Goal: Task Accomplishment & Management: Use online tool/utility

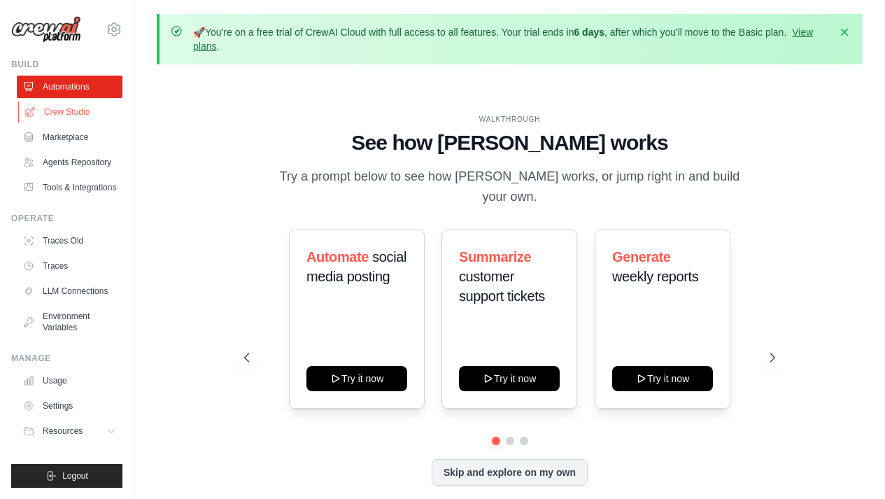
click at [74, 110] on link "Crew Studio" at bounding box center [71, 112] width 106 height 22
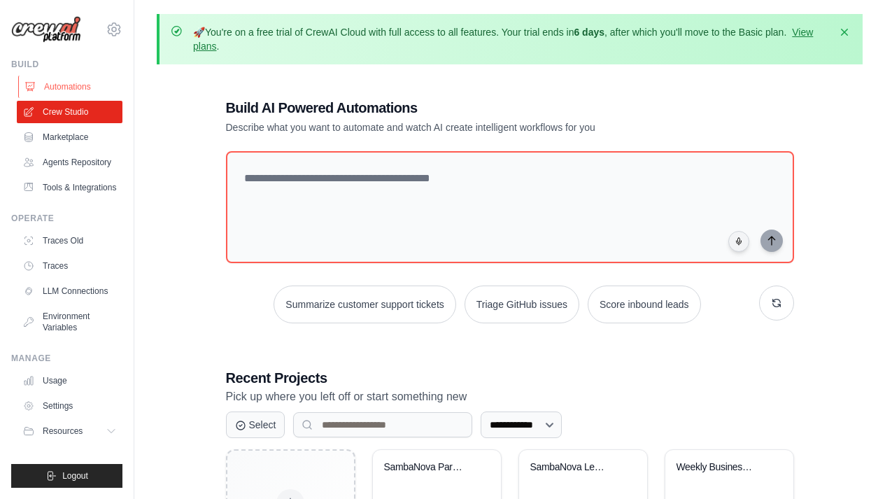
click at [81, 89] on link "Automations" at bounding box center [71, 87] width 106 height 22
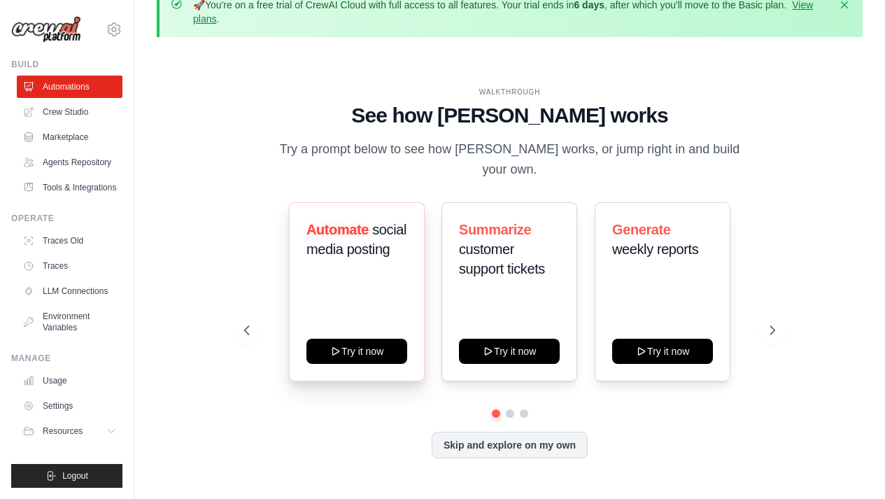
scroll to position [62, 0]
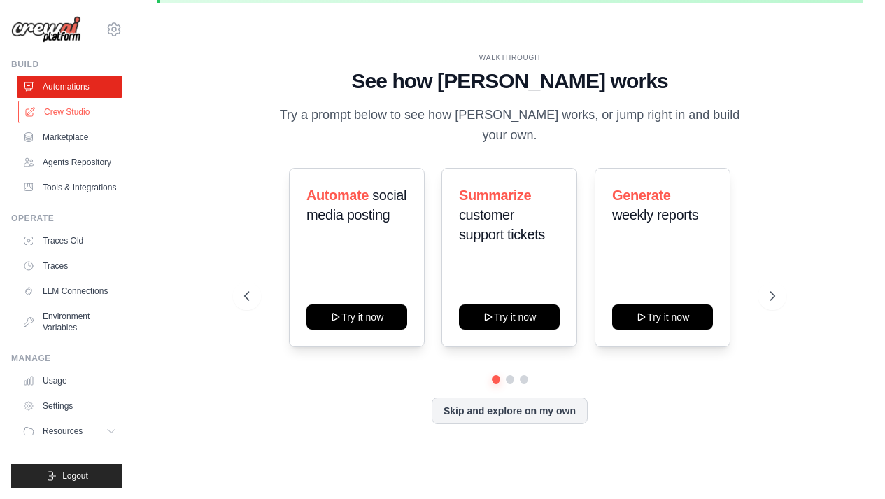
click at [79, 120] on link "Crew Studio" at bounding box center [71, 112] width 106 height 22
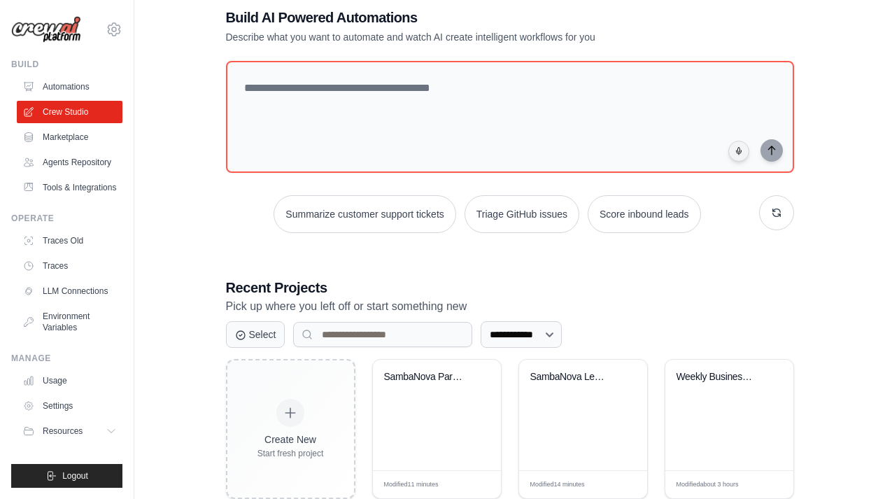
scroll to position [196, 0]
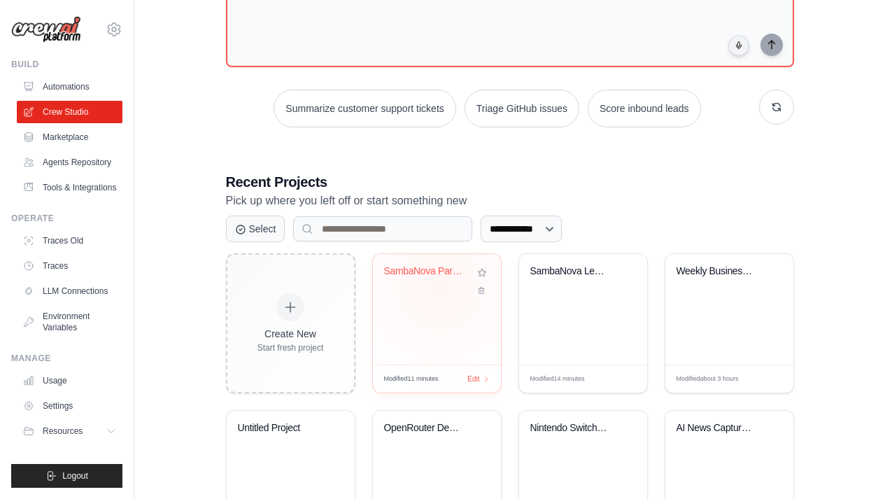
click at [440, 287] on div "SambaNova Partnership Email Generat..." at bounding box center [437, 281] width 106 height 32
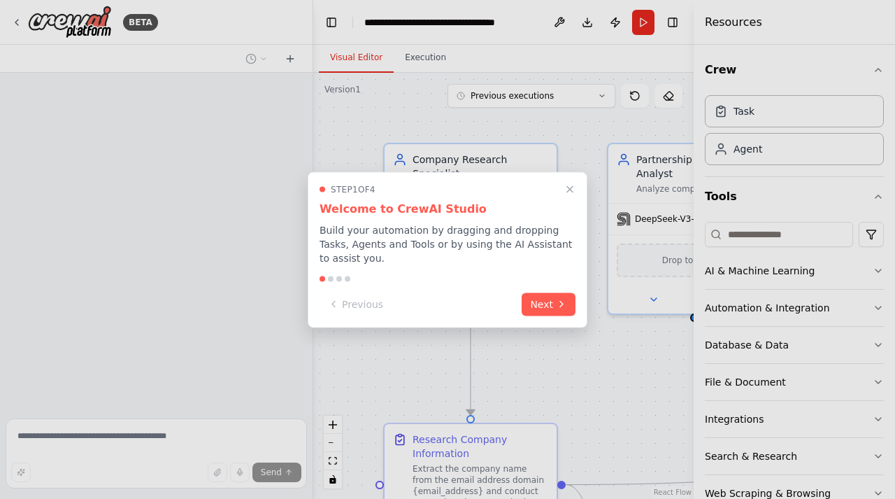
scroll to position [780, 0]
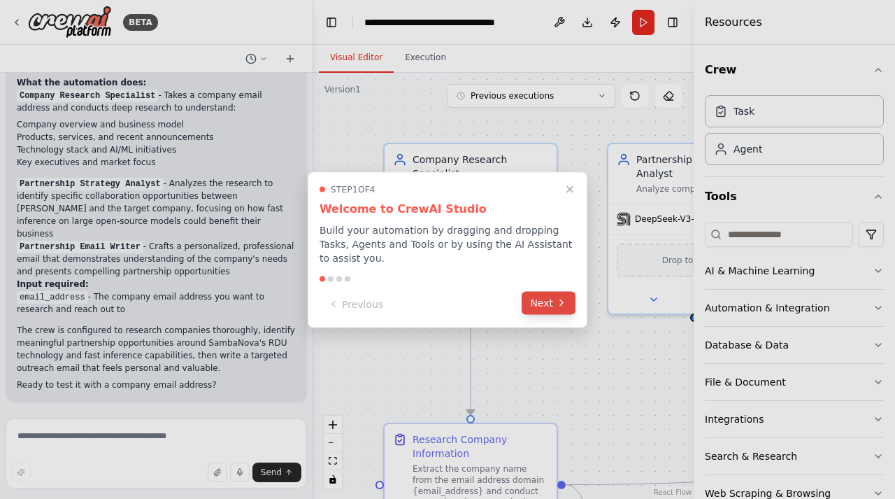
click at [553, 306] on button "Next" at bounding box center [549, 302] width 54 height 23
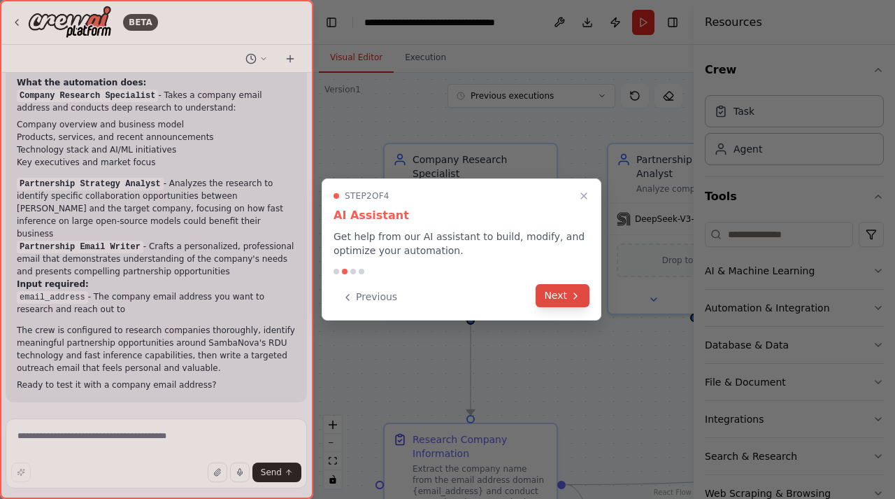
click at [555, 295] on button "Next" at bounding box center [563, 295] width 54 height 23
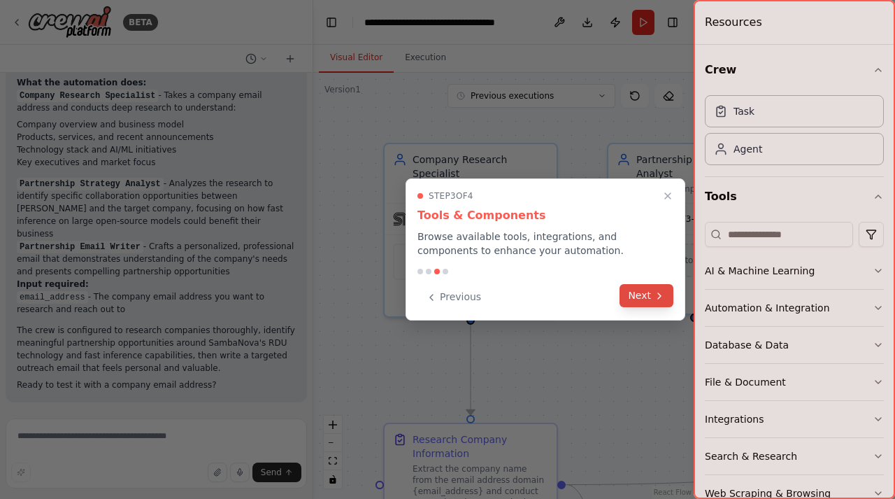
click at [659, 295] on icon at bounding box center [659, 295] width 11 height 11
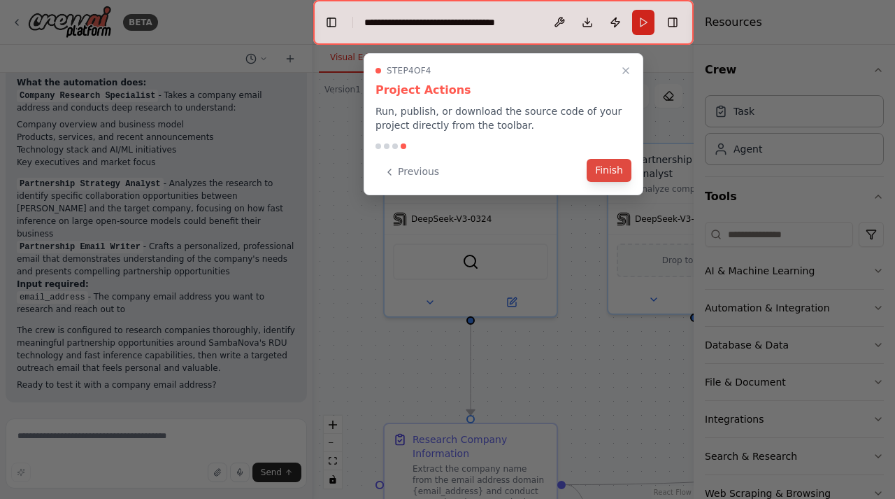
click at [601, 171] on button "Finish" at bounding box center [609, 170] width 45 height 23
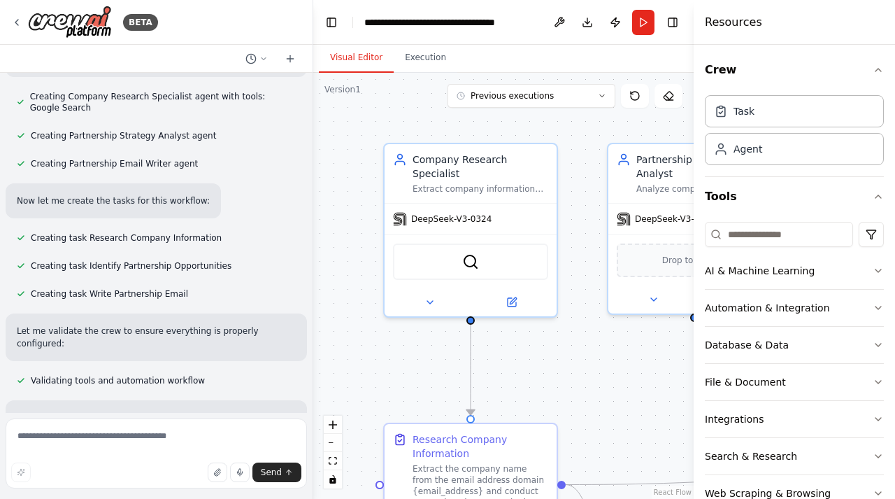
scroll to position [0, 0]
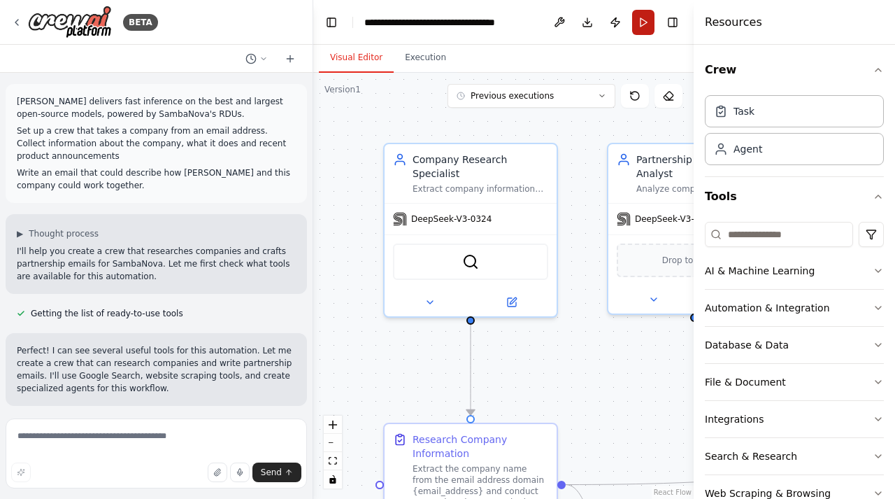
click at [648, 23] on button "Run" at bounding box center [643, 22] width 22 height 25
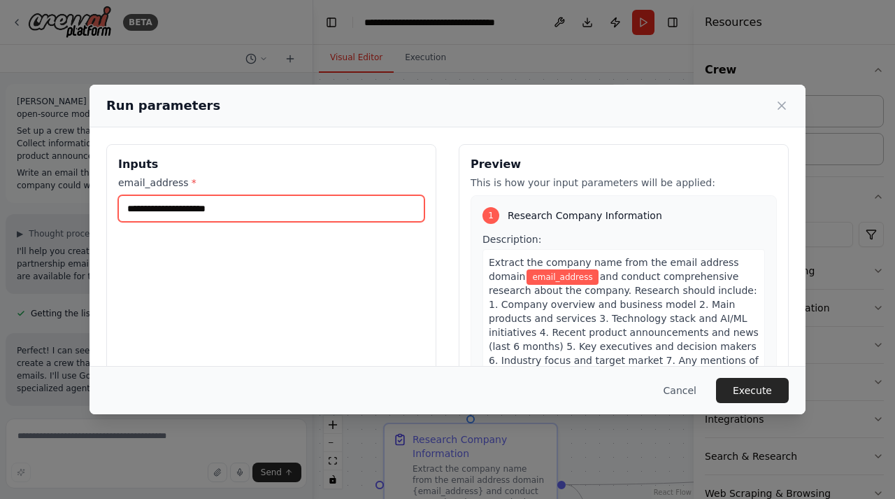
click at [287, 210] on input "email_address *" at bounding box center [271, 208] width 306 height 27
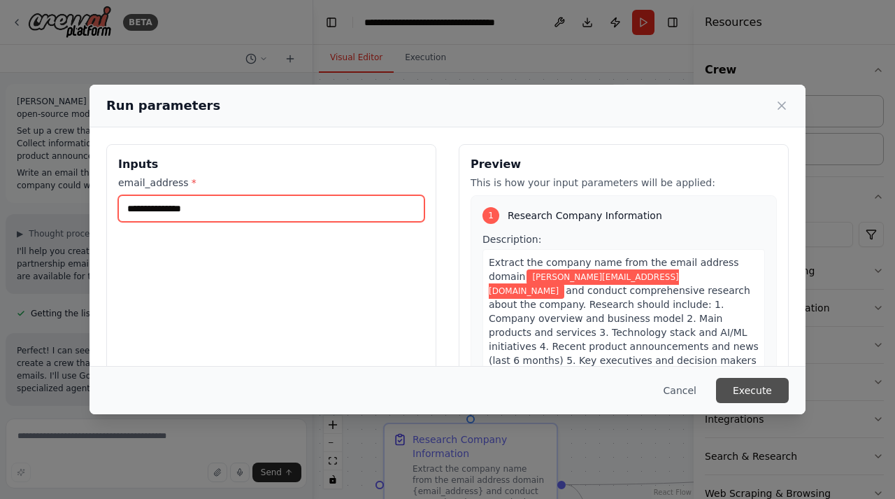
type input "**********"
click at [729, 392] on button "Execute" at bounding box center [752, 390] width 73 height 25
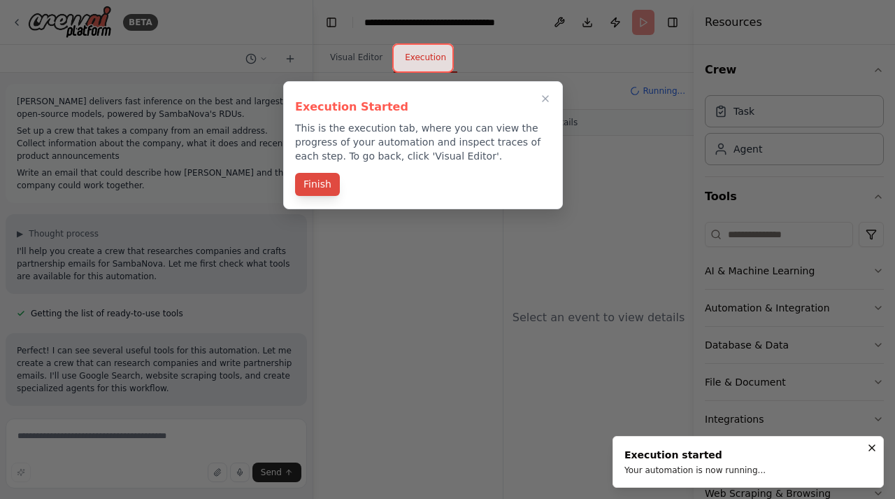
click at [310, 182] on button "Finish" at bounding box center [317, 184] width 45 height 23
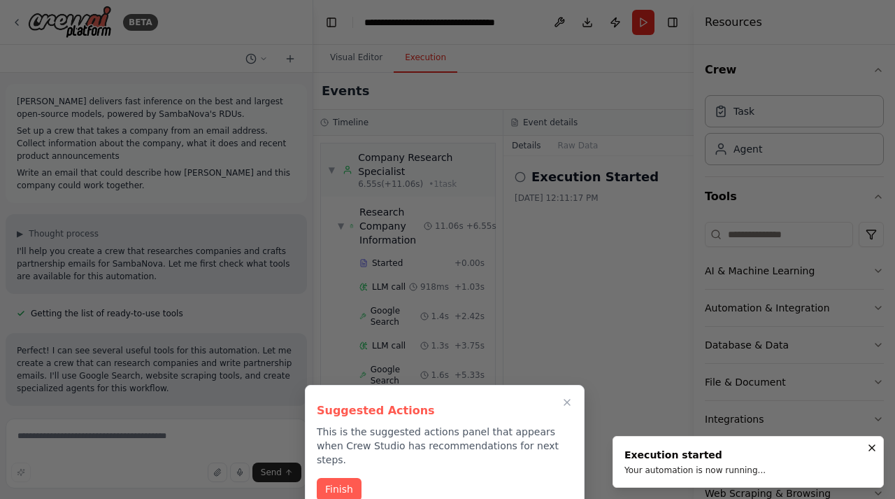
scroll to position [344, 0]
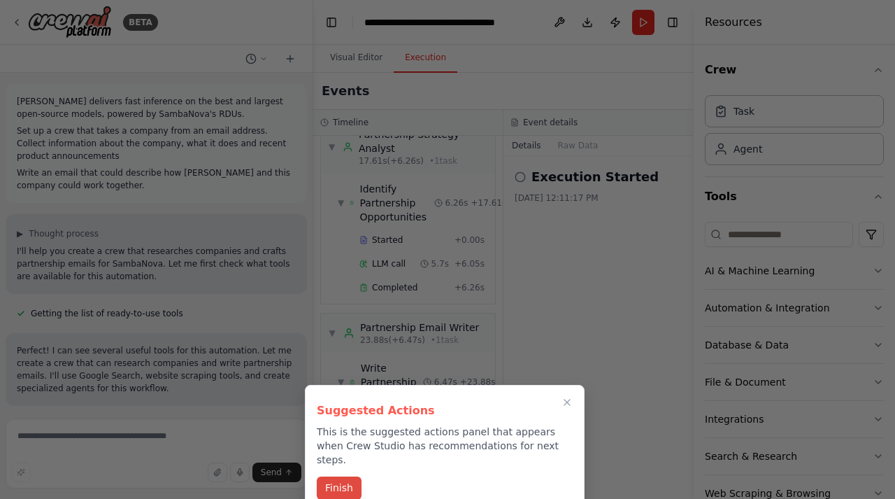
click at [340, 476] on button "Finish" at bounding box center [339, 487] width 45 height 23
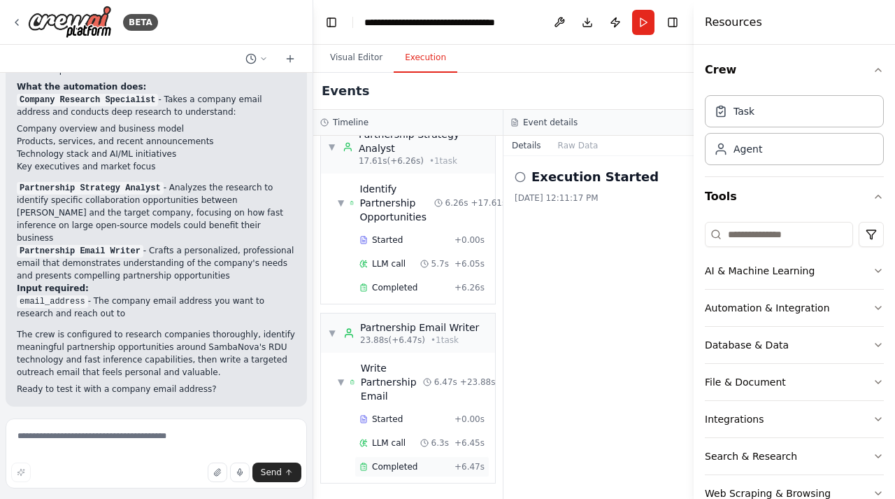
scroll to position [813, 0]
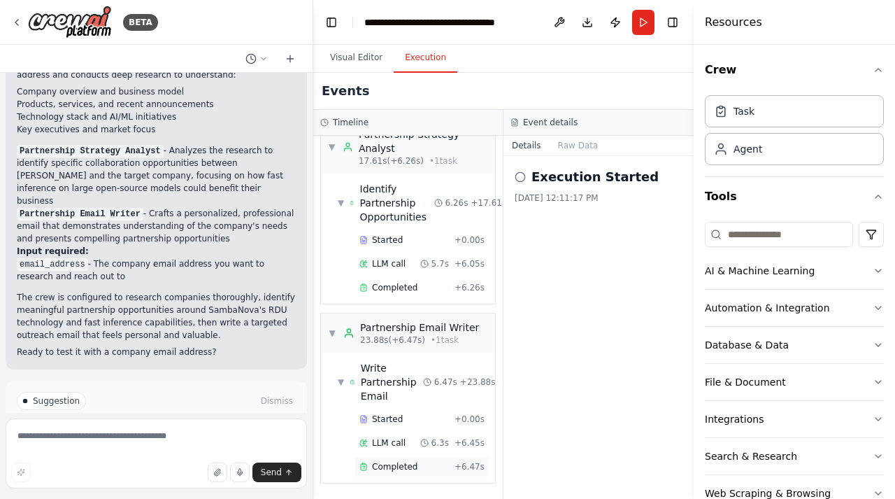
click at [400, 461] on span "Completed" at bounding box center [394, 466] width 45 height 11
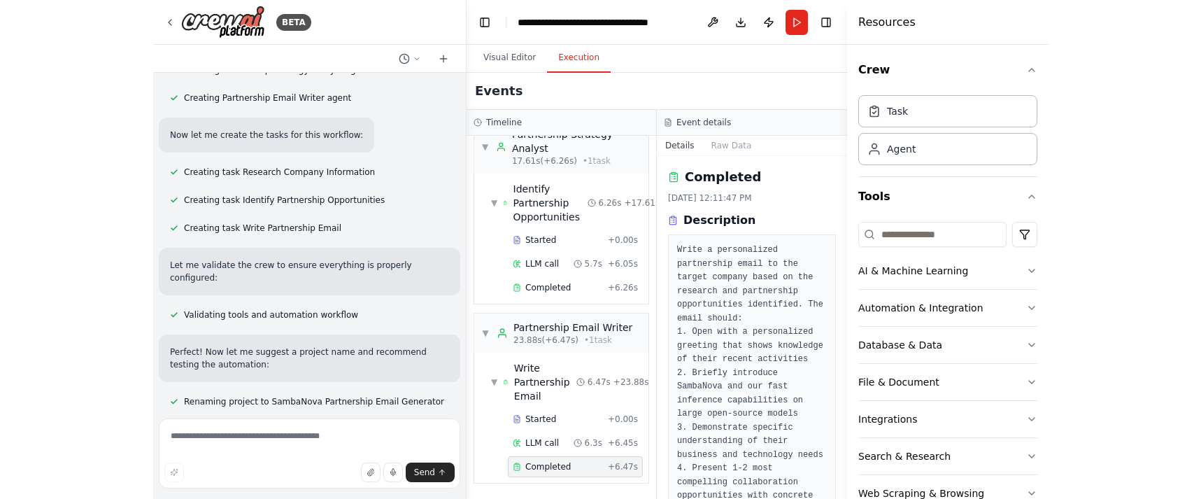
scroll to position [199, 0]
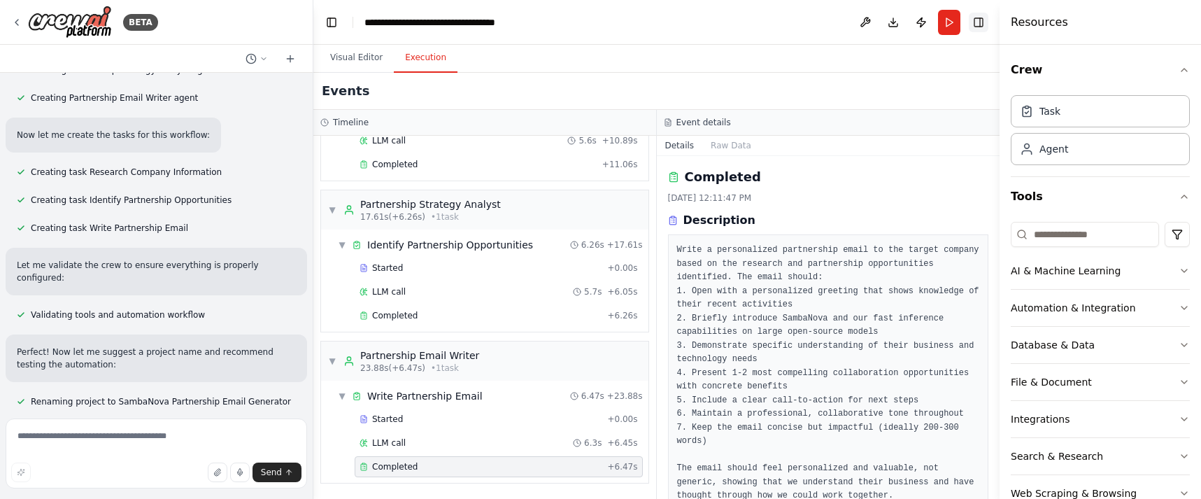
click at [894, 24] on button "Toggle Right Sidebar" at bounding box center [978, 23] width 20 height 20
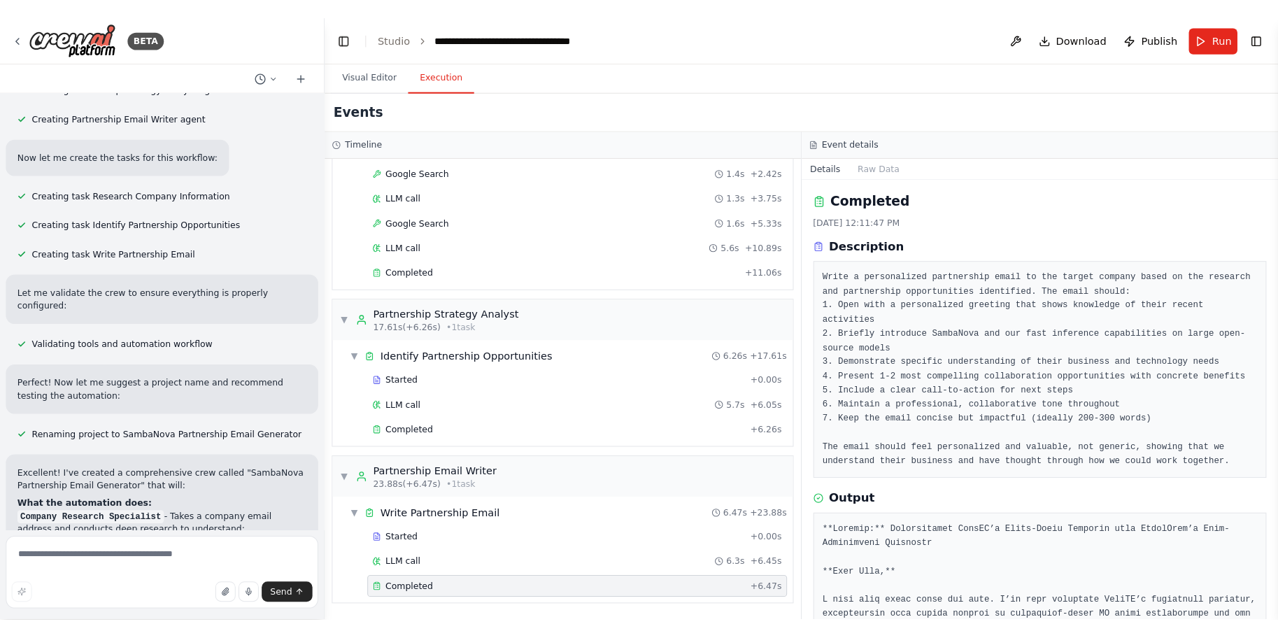
scroll to position [0, 0]
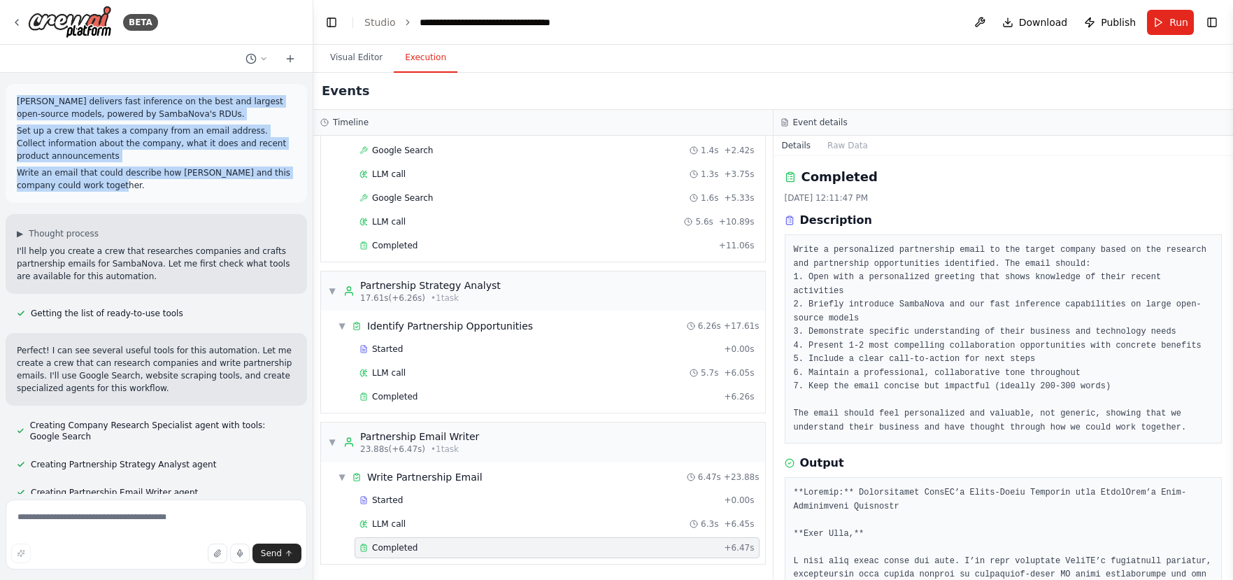
drag, startPoint x: 144, startPoint y: 185, endPoint x: 15, endPoint y: 103, distance: 153.1
click at [15, 103] on div "SambaNova delivers fast inference on the best and largest open-source models, p…" at bounding box center [156, 143] width 301 height 119
copy div "SambaNova delivers fast inference on the best and largest open-source models, p…"
click at [362, 59] on button "Visual Editor" at bounding box center [356, 57] width 75 height 29
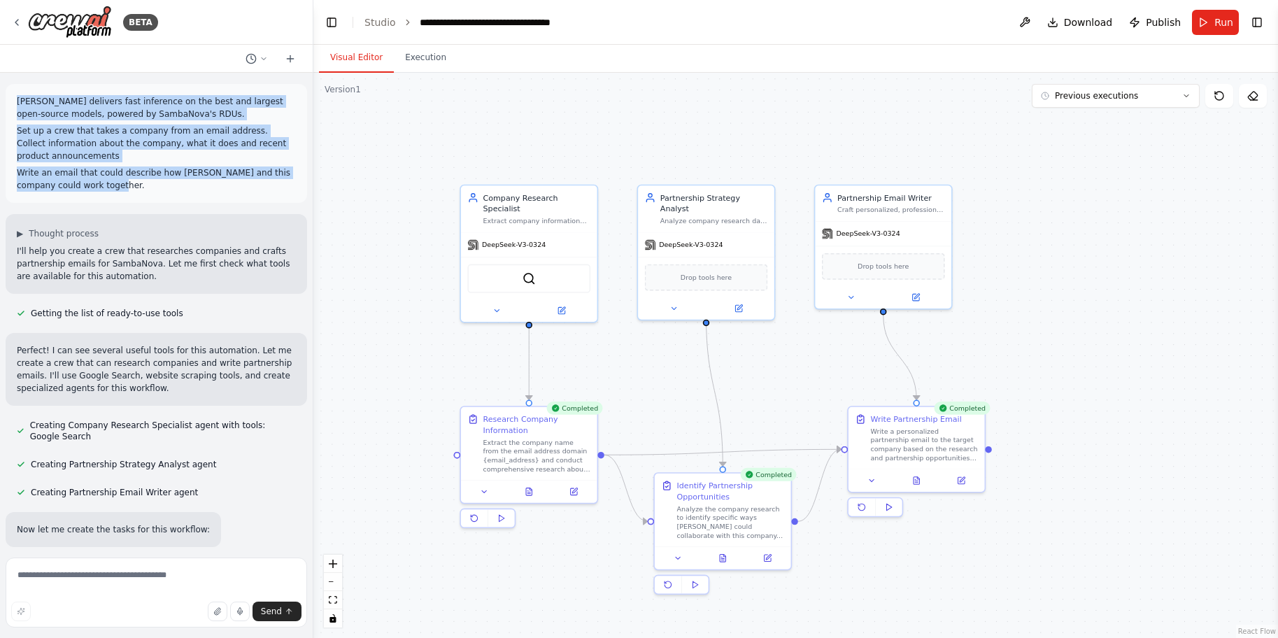
click at [150, 161] on p "Set up a crew that takes a company from an email address. Collect information a…" at bounding box center [156, 143] width 279 height 38
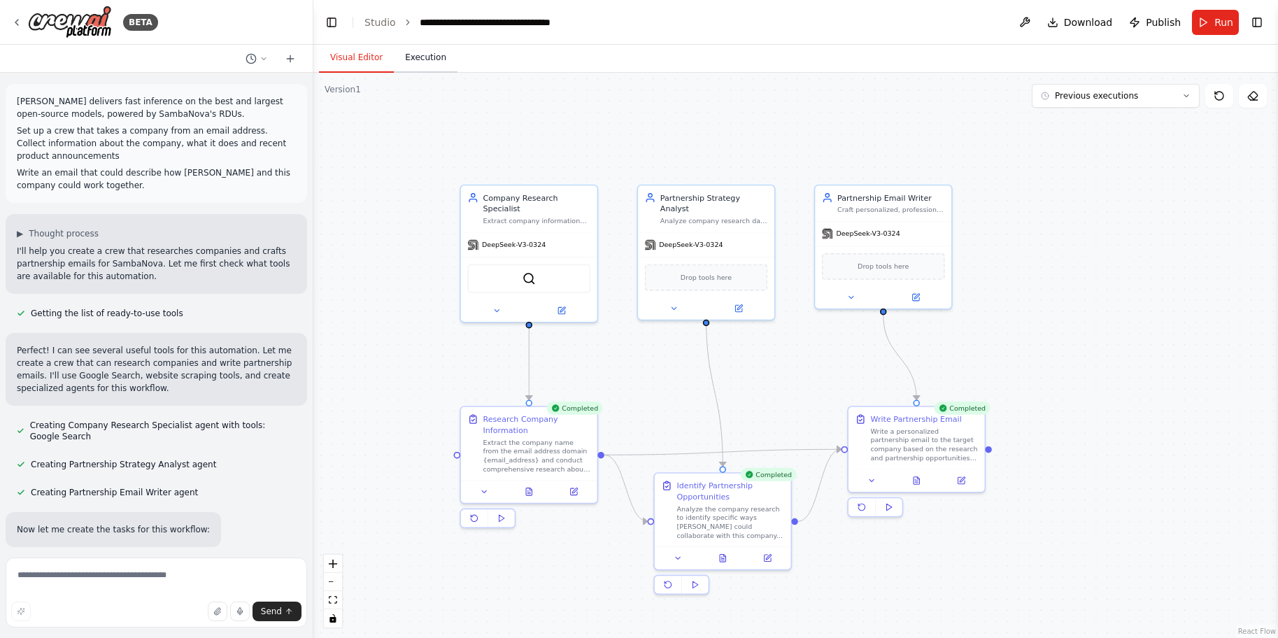
click at [432, 62] on button "Execution" at bounding box center [426, 57] width 64 height 29
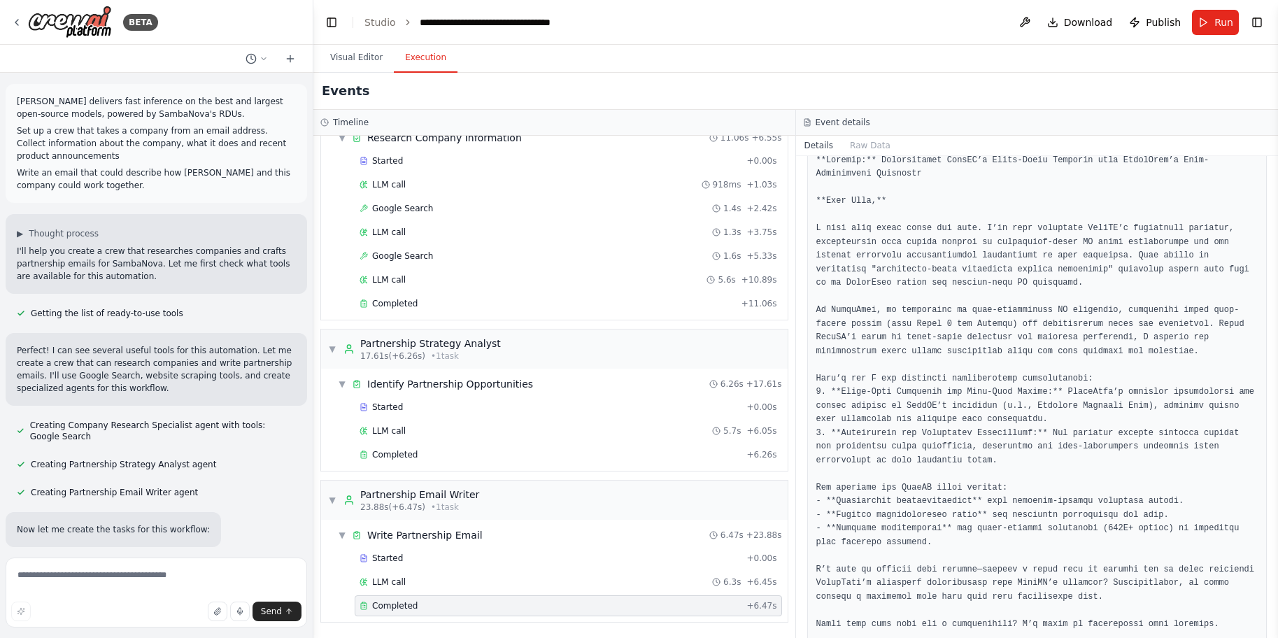
scroll to position [336, 0]
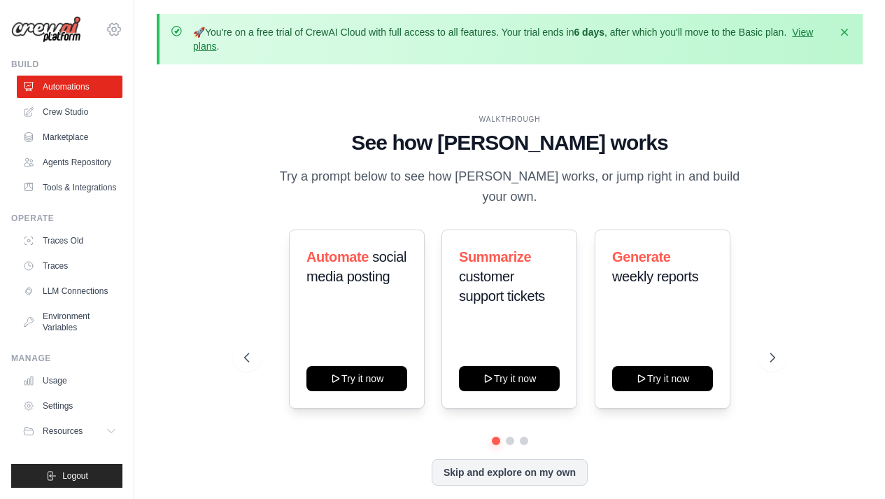
click at [117, 31] on icon at bounding box center [114, 29] width 17 height 17
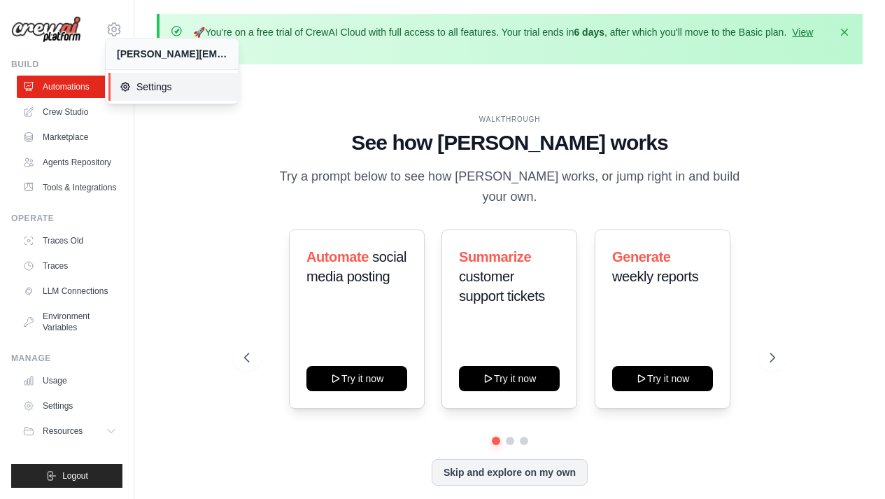
click at [152, 91] on span "Settings" at bounding box center [175, 87] width 110 height 14
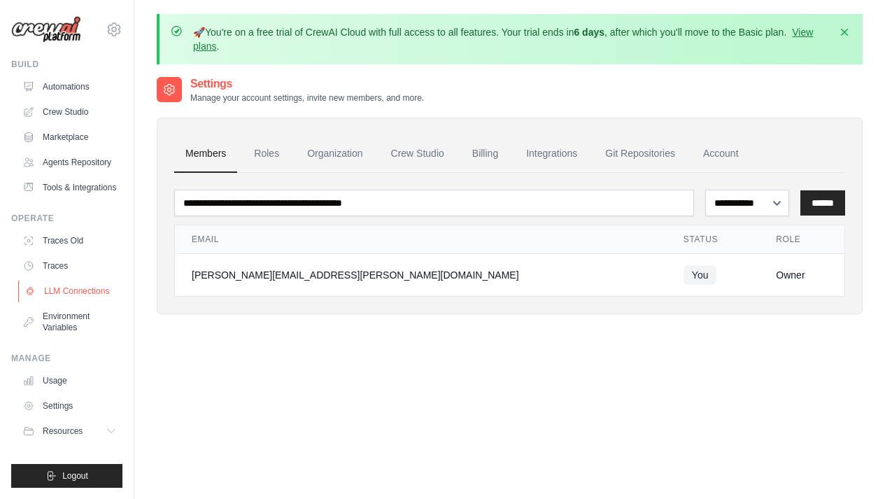
click at [90, 295] on link "LLM Connections" at bounding box center [71, 291] width 106 height 22
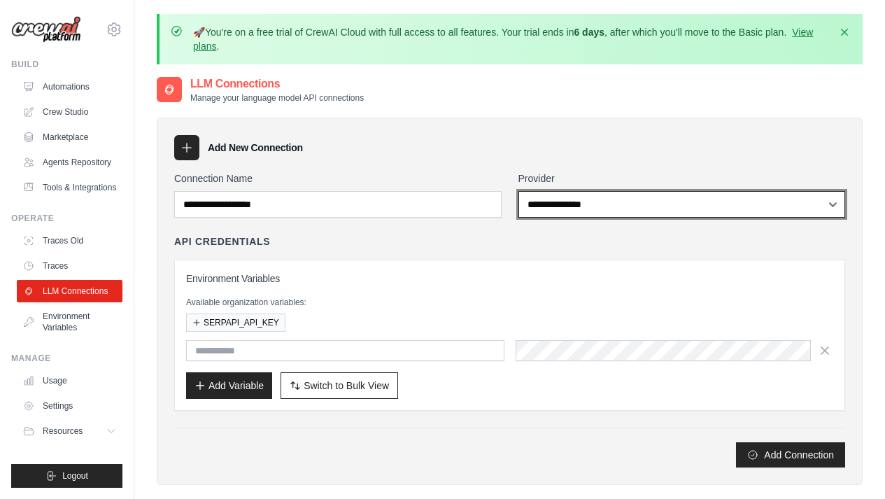
click at [563, 204] on select "**********" at bounding box center [681, 204] width 327 height 27
select select "*********"
click at [518, 191] on select "**********" at bounding box center [681, 204] width 327 height 27
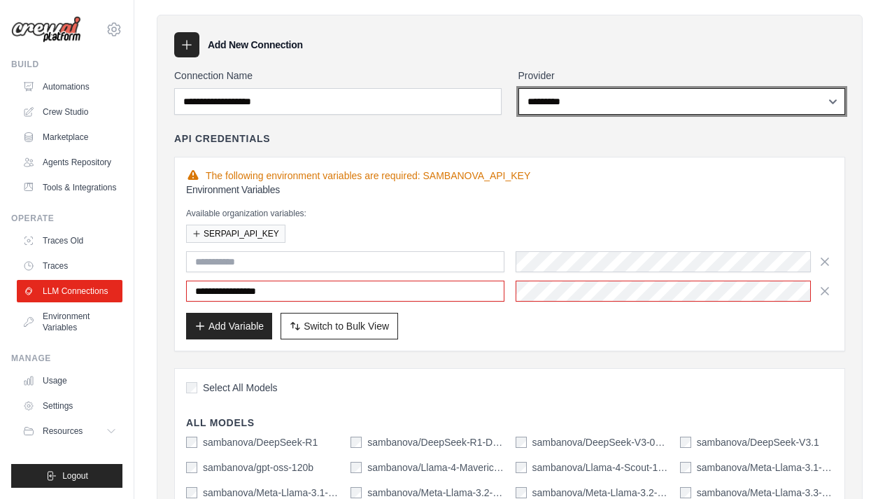
scroll to position [84, 0]
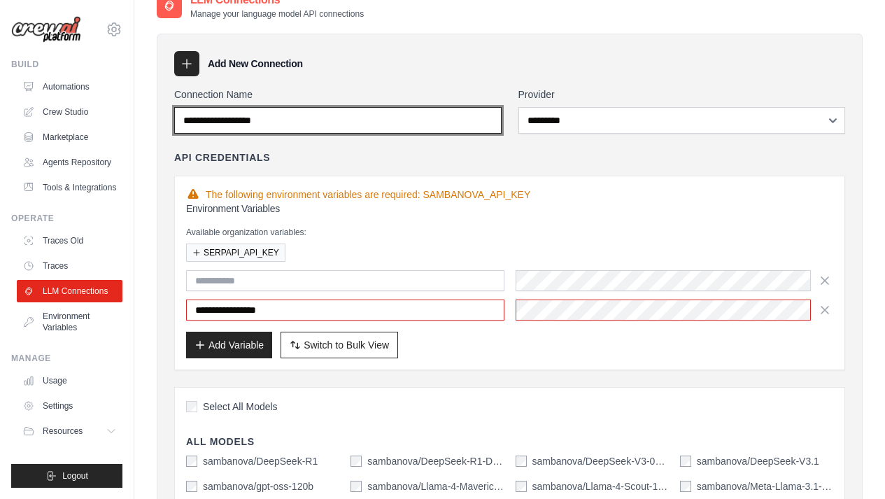
click at [462, 127] on input "Connection Name" at bounding box center [337, 120] width 327 height 27
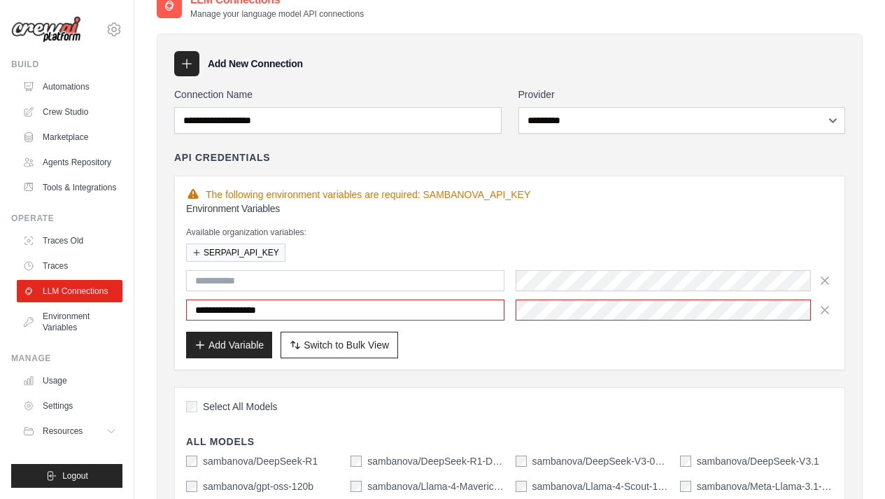
click at [615, 83] on div "**********" at bounding box center [510, 367] width 706 height 667
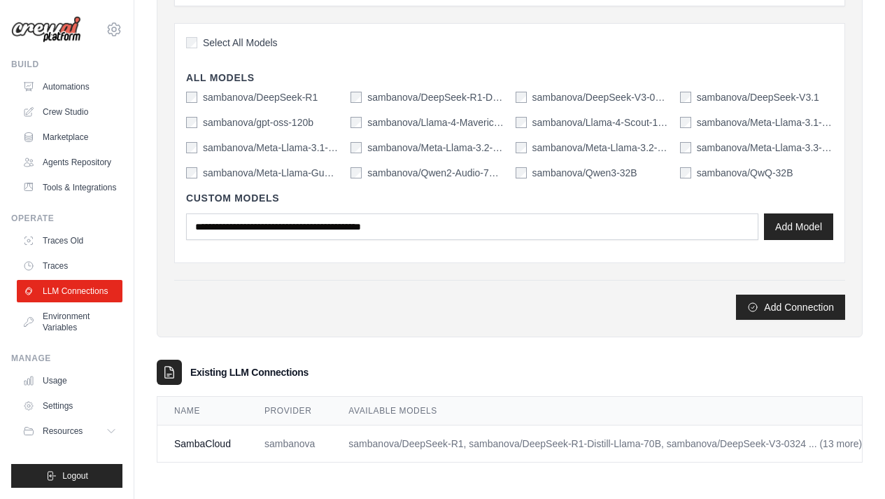
scroll to position [458, 0]
click at [192, 434] on td "SambaCloud" at bounding box center [202, 443] width 90 height 37
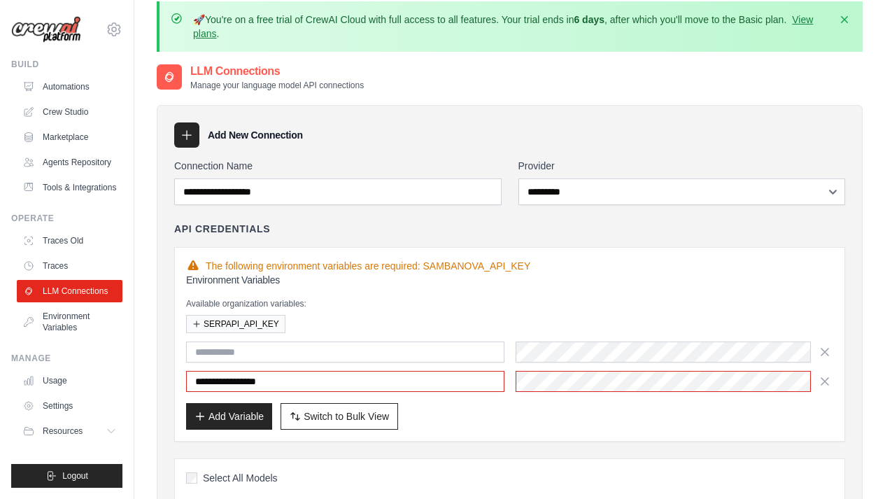
scroll to position [0, 0]
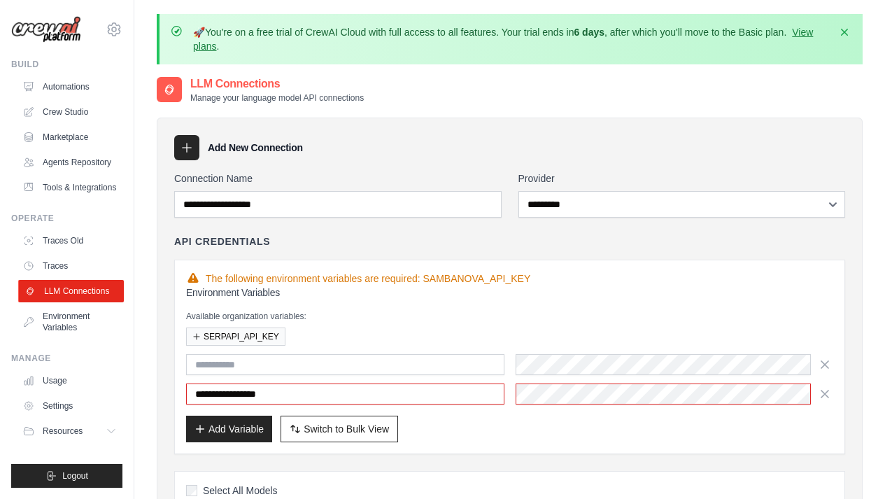
click at [57, 288] on link "LLM Connections" at bounding box center [71, 291] width 106 height 22
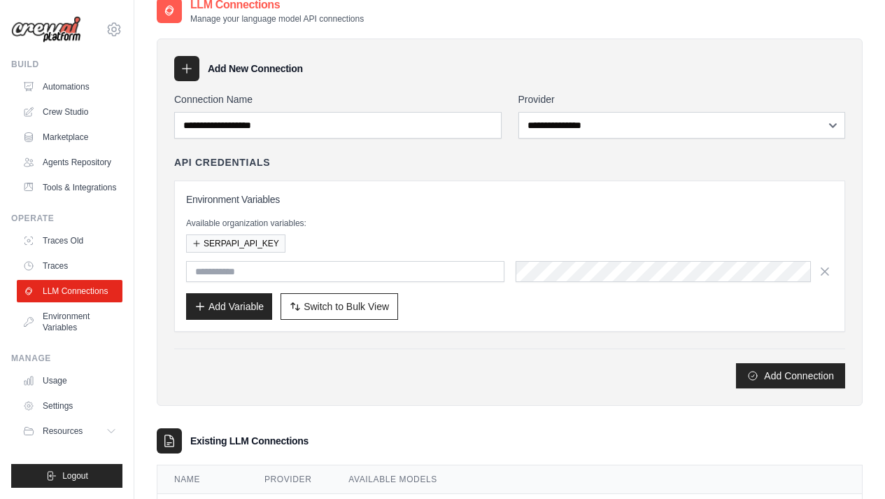
scroll to position [158, 0]
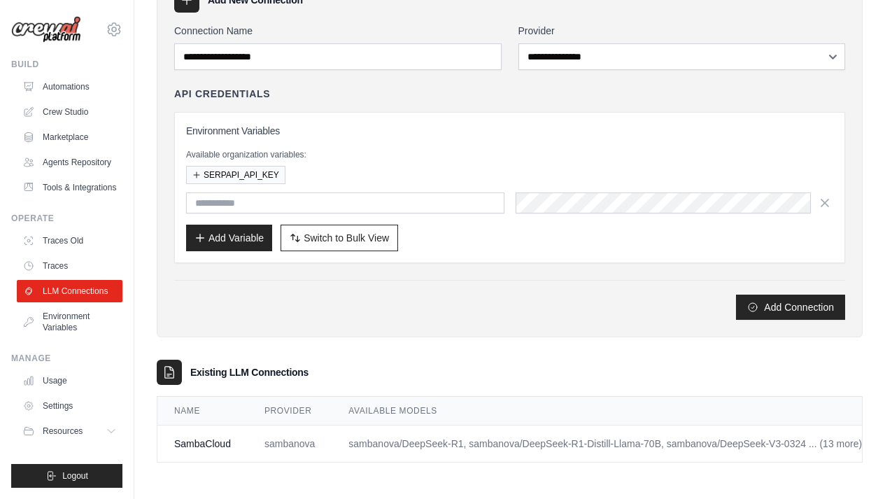
click at [201, 437] on td "SambaCloud" at bounding box center [202, 443] width 90 height 37
click at [812, 438] on link "Edit" at bounding box center [813, 443] width 17 height 11
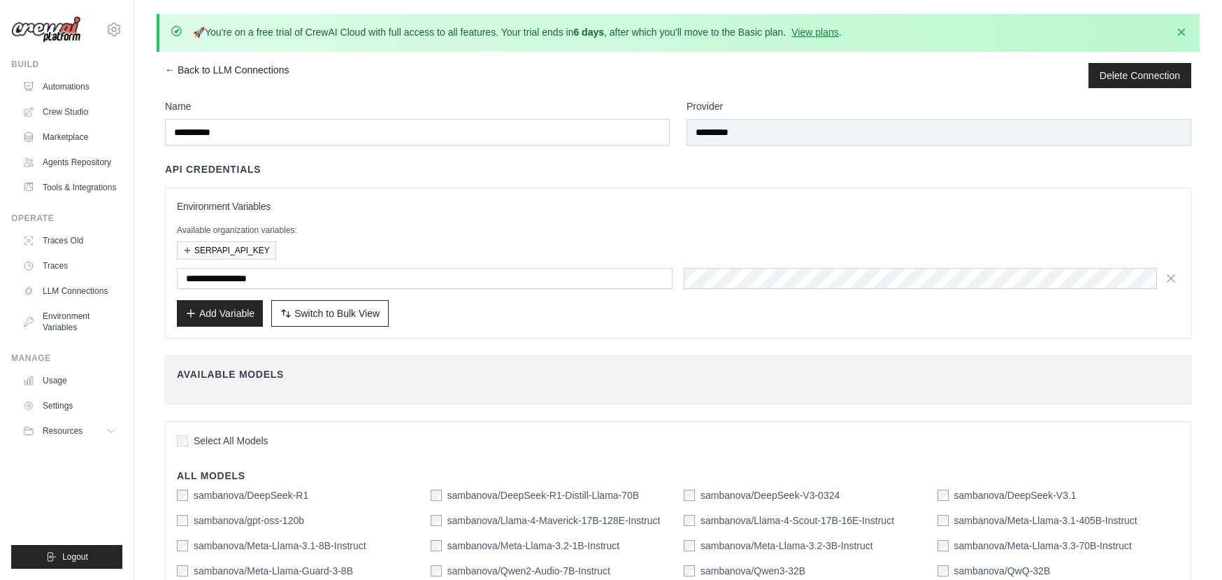
click at [37, 34] on img at bounding box center [46, 29] width 70 height 27
click at [60, 30] on img at bounding box center [46, 29] width 70 height 27
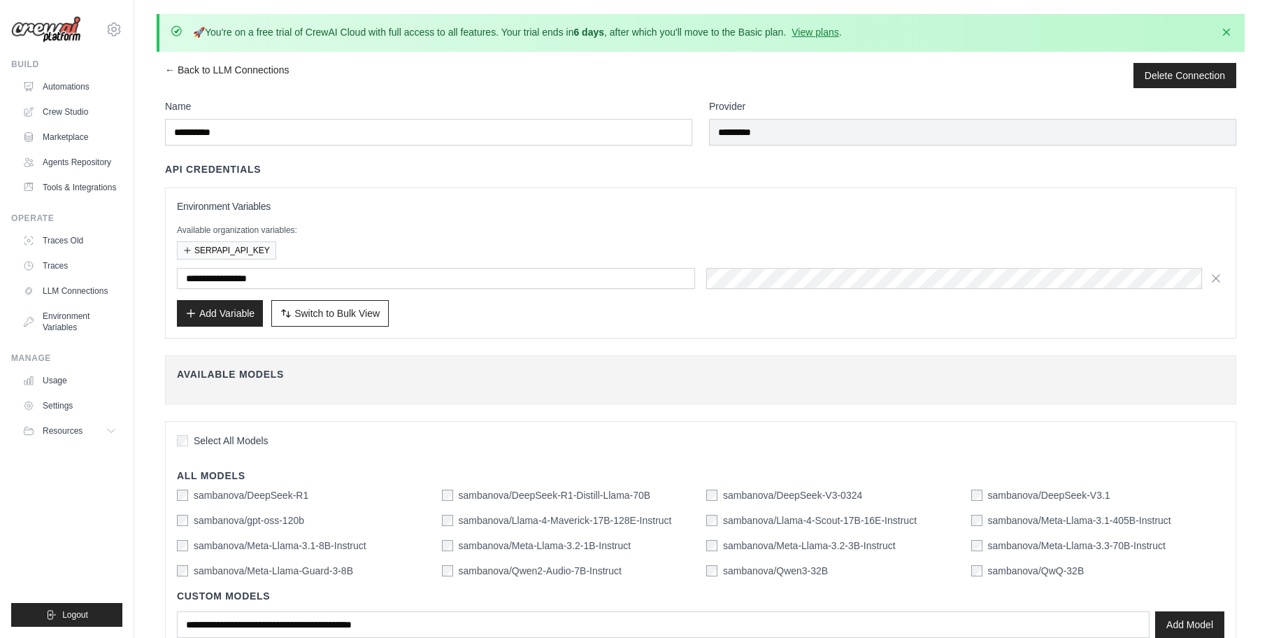
click at [59, 30] on img at bounding box center [46, 29] width 70 height 27
click at [65, 34] on img at bounding box center [46, 29] width 70 height 27
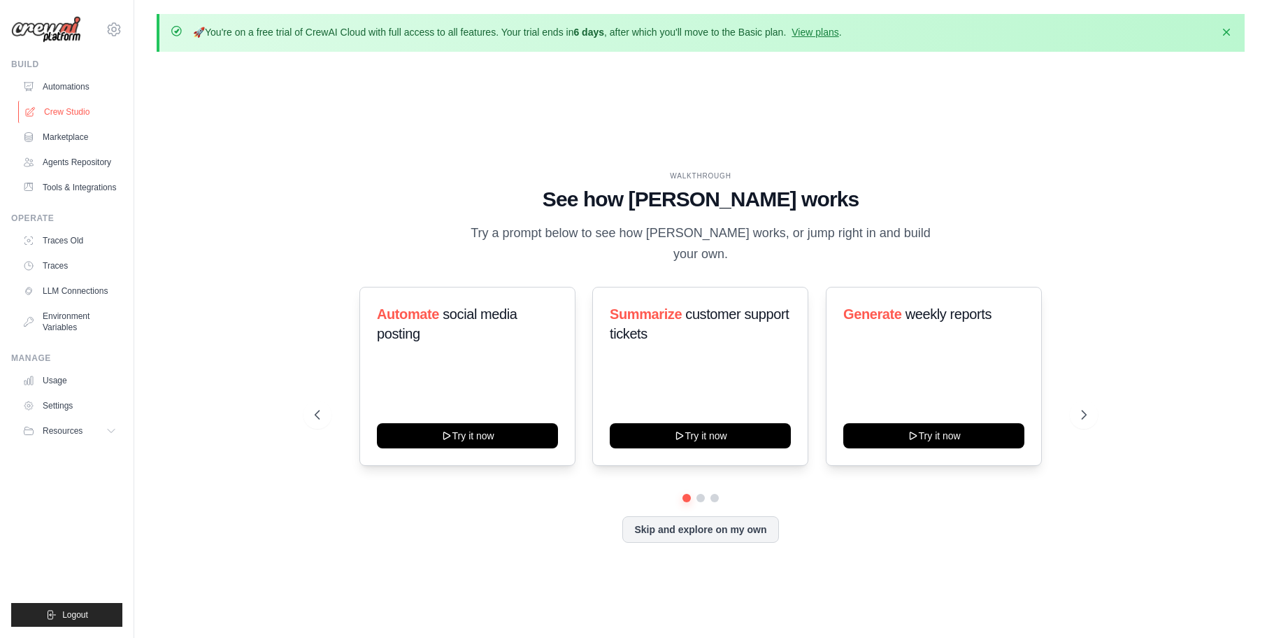
click at [64, 111] on link "Crew Studio" at bounding box center [71, 112] width 106 height 22
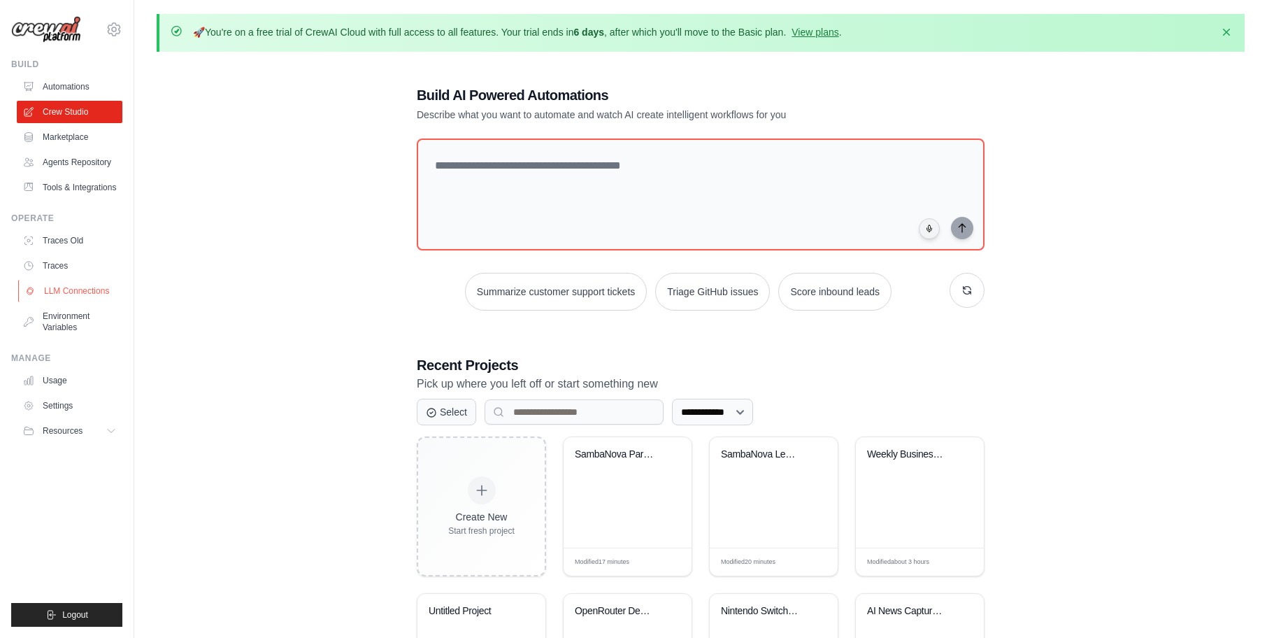
click at [82, 292] on link "LLM Connections" at bounding box center [71, 291] width 106 height 22
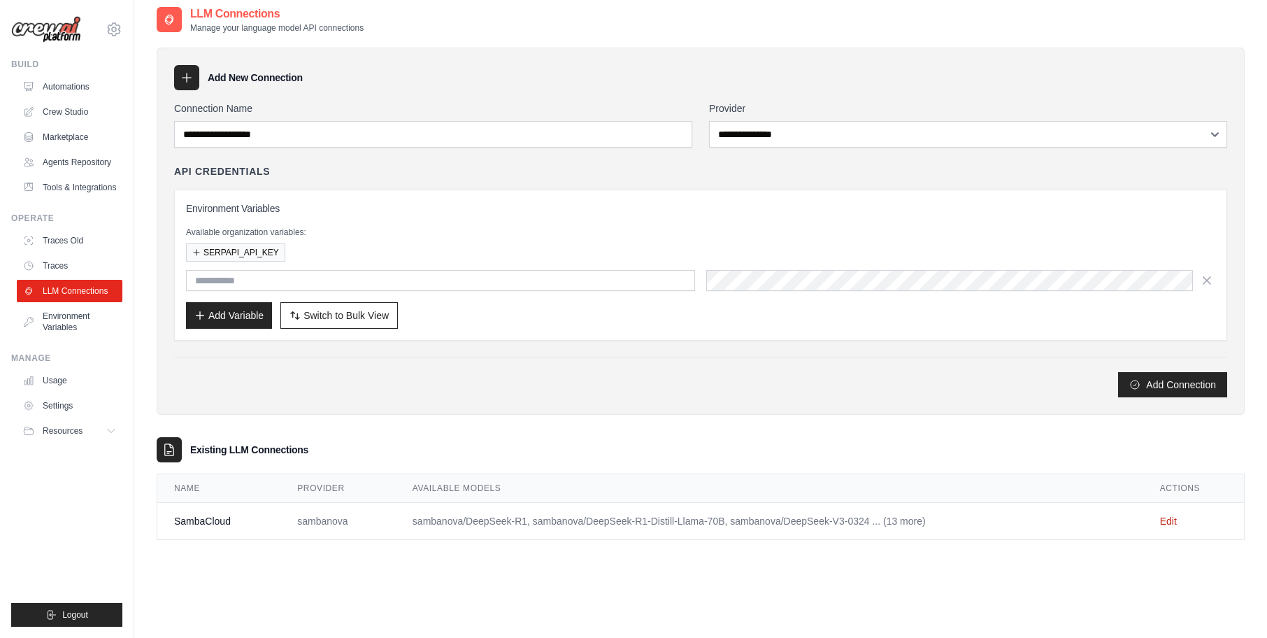
scroll to position [74, 0]
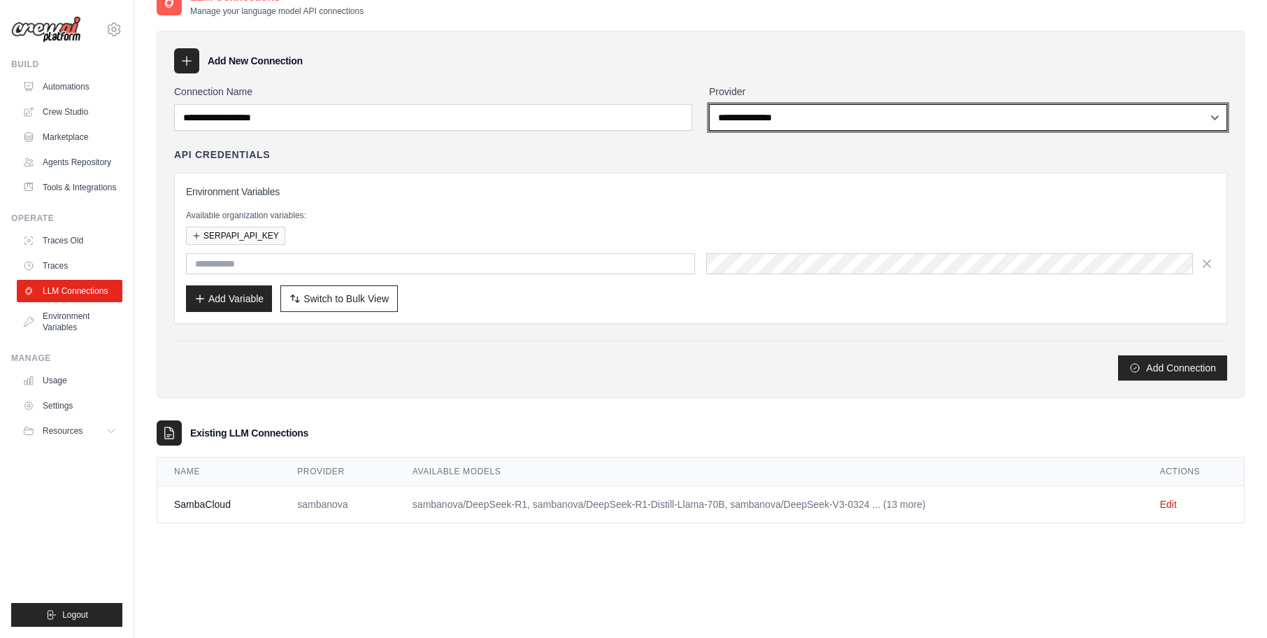
click at [787, 113] on select "**********" at bounding box center [968, 117] width 518 height 27
select select "*********"
click at [709, 104] on select "**********" at bounding box center [968, 117] width 518 height 27
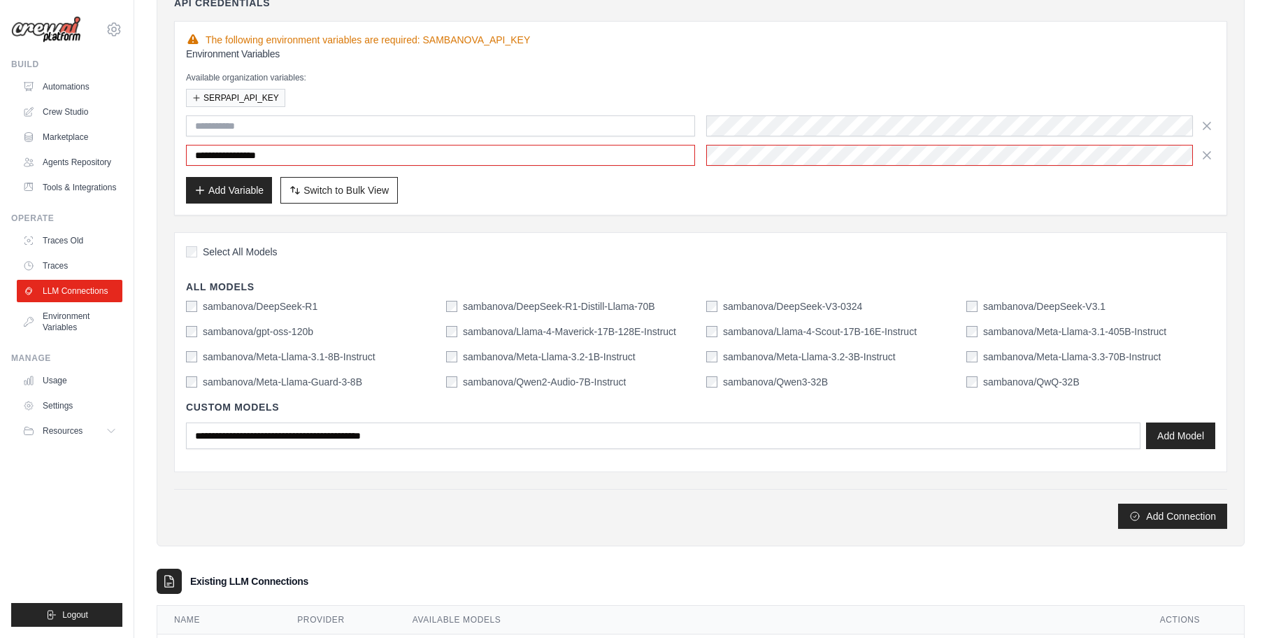
scroll to position [295, 0]
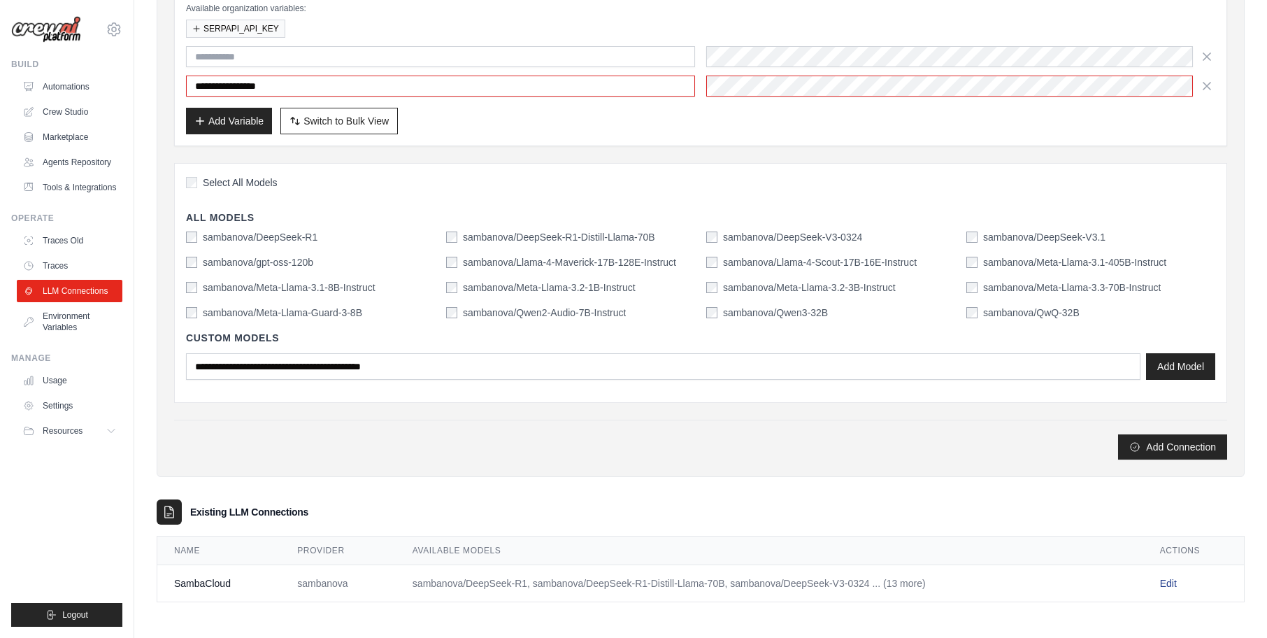
click at [1169, 587] on link "Edit" at bounding box center [1168, 583] width 17 height 11
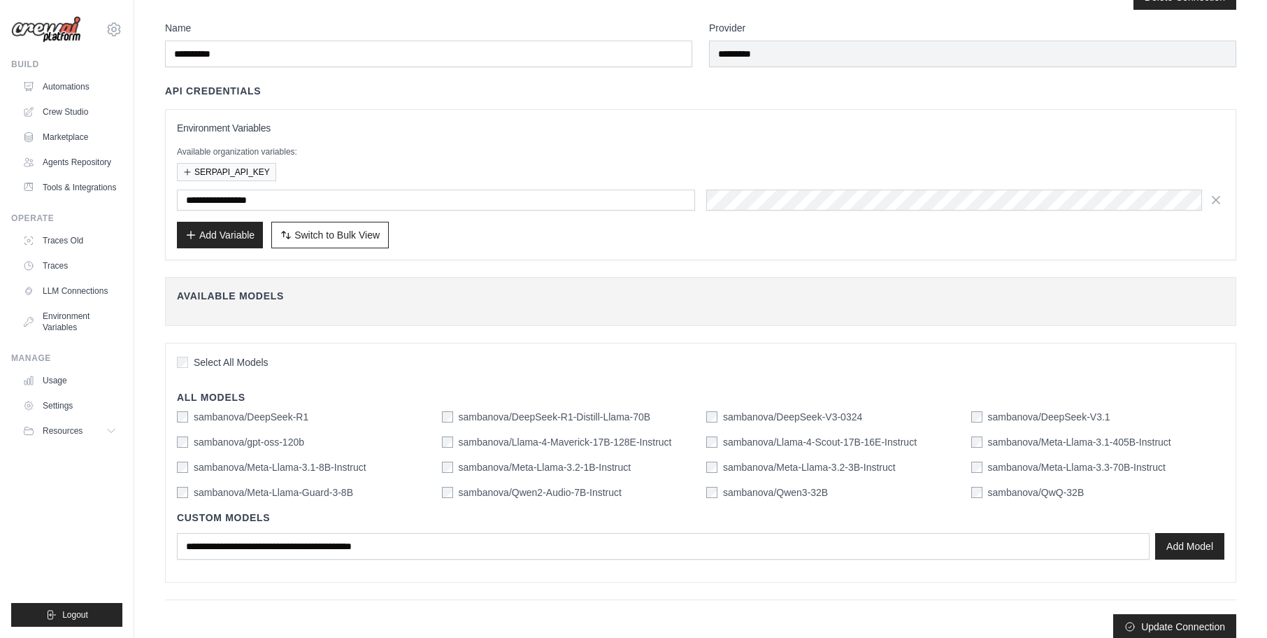
scroll to position [93, 0]
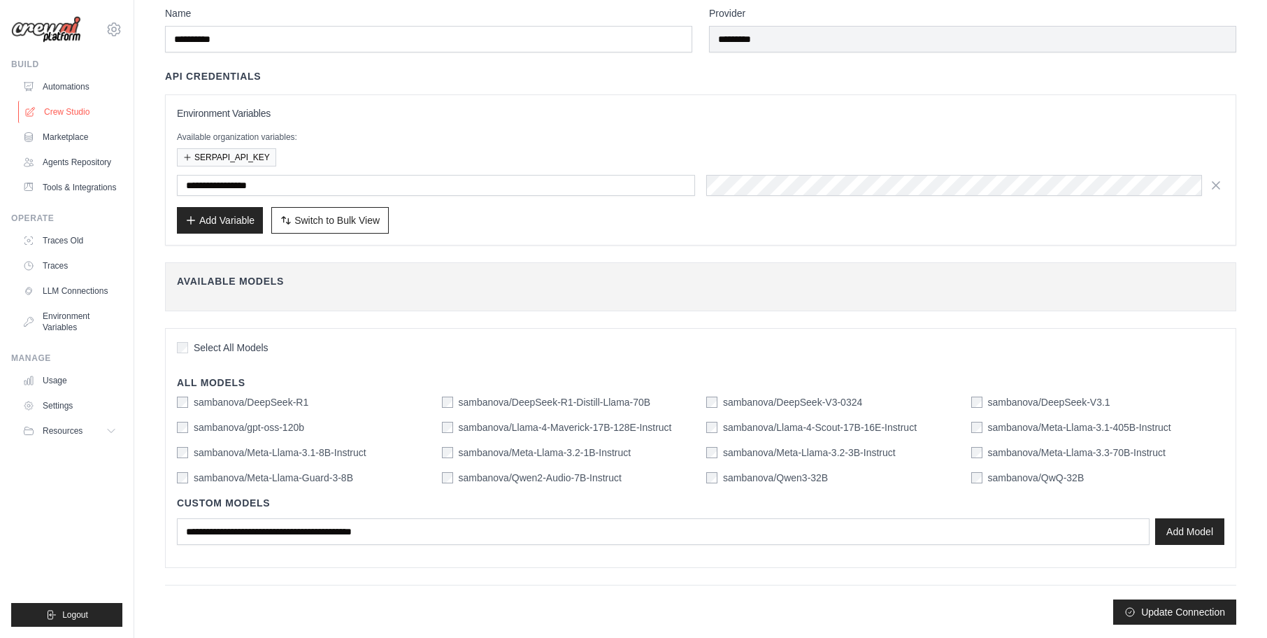
click at [62, 117] on link "Crew Studio" at bounding box center [71, 112] width 106 height 22
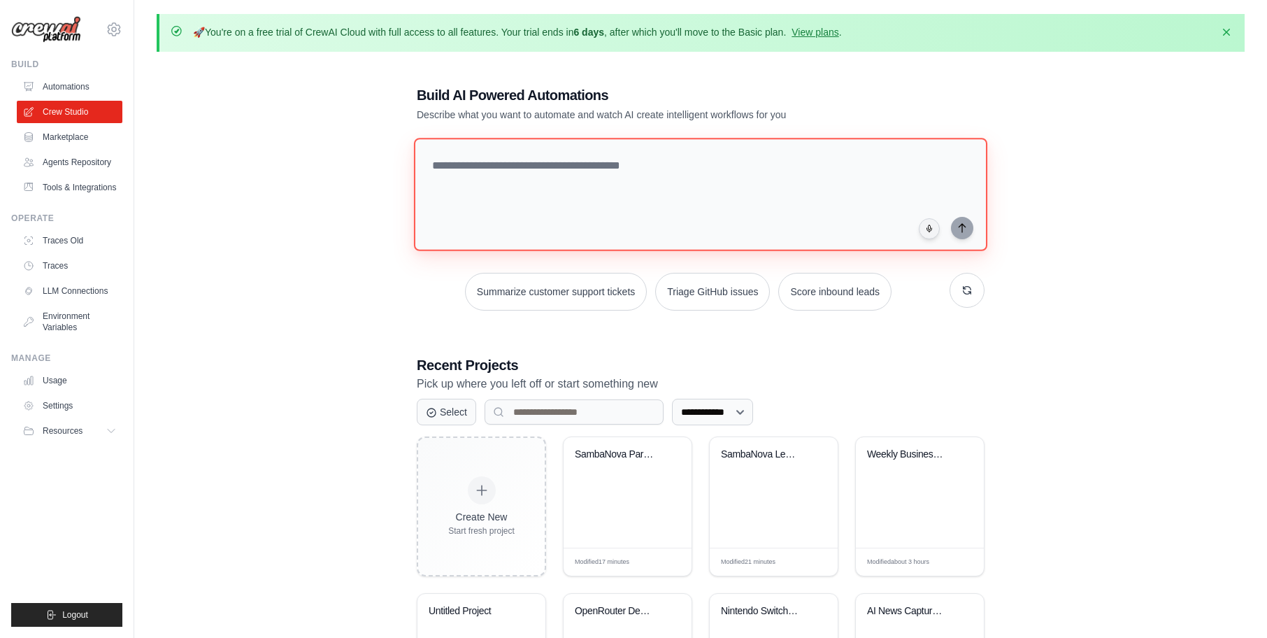
click at [513, 166] on textarea at bounding box center [700, 194] width 573 height 113
paste textarea "**********"
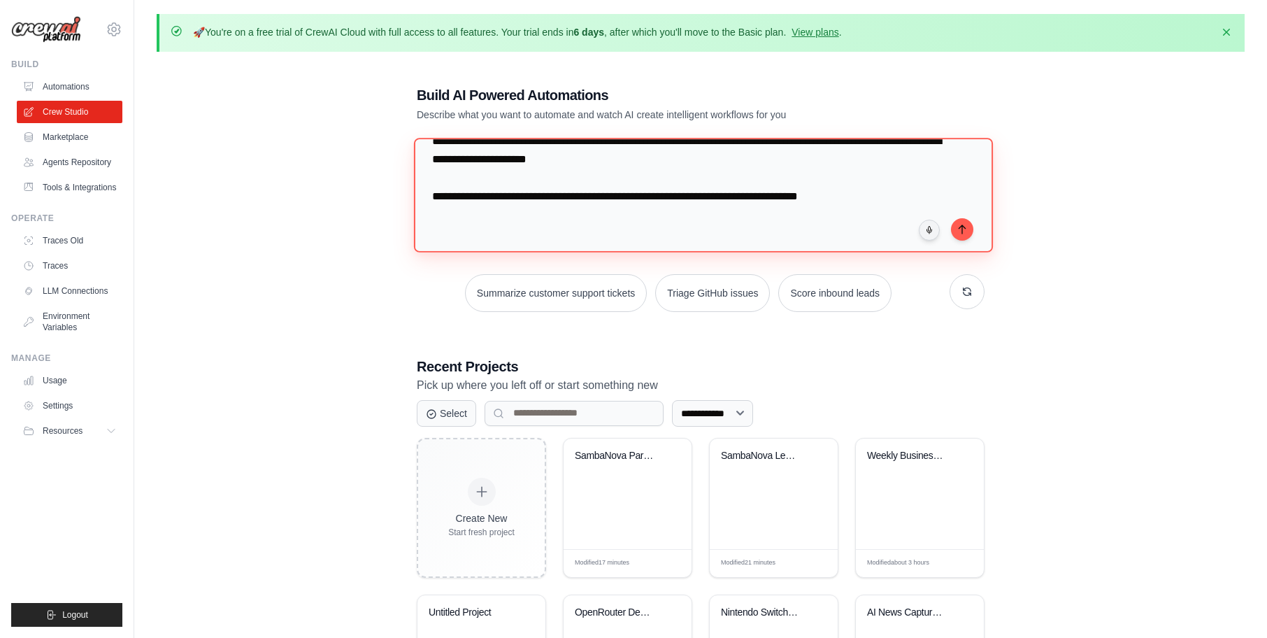
scroll to position [71, 0]
type textarea "**********"
click at [964, 229] on icon "submit" at bounding box center [962, 228] width 11 height 11
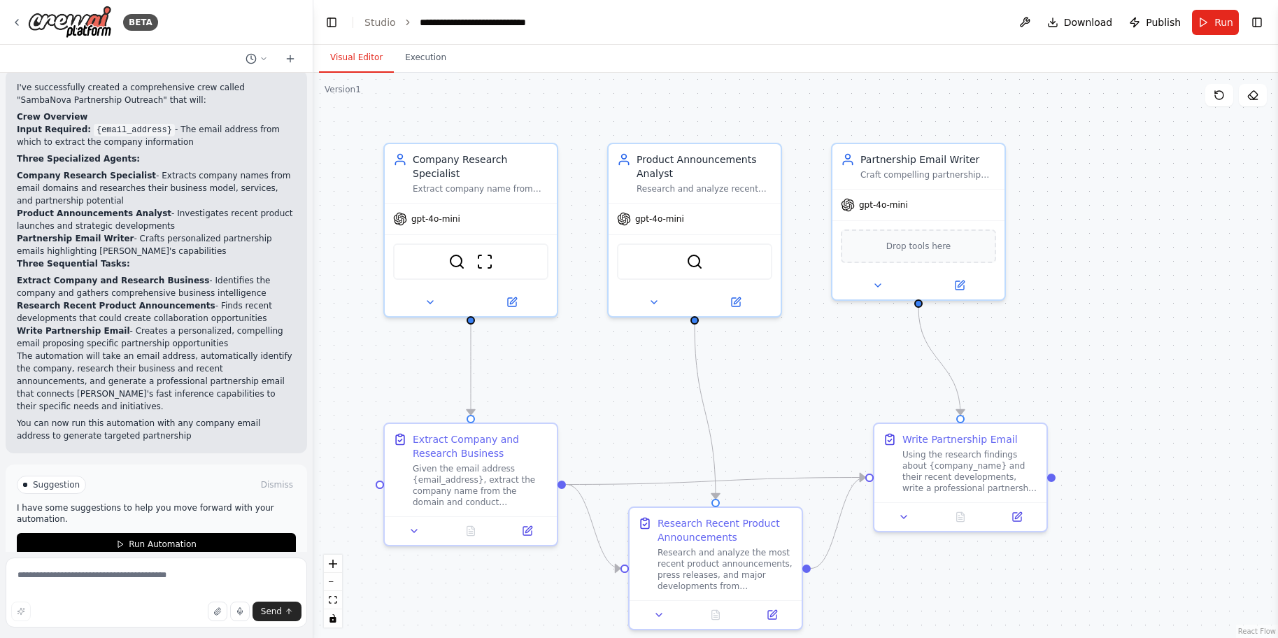
scroll to position [936, 0]
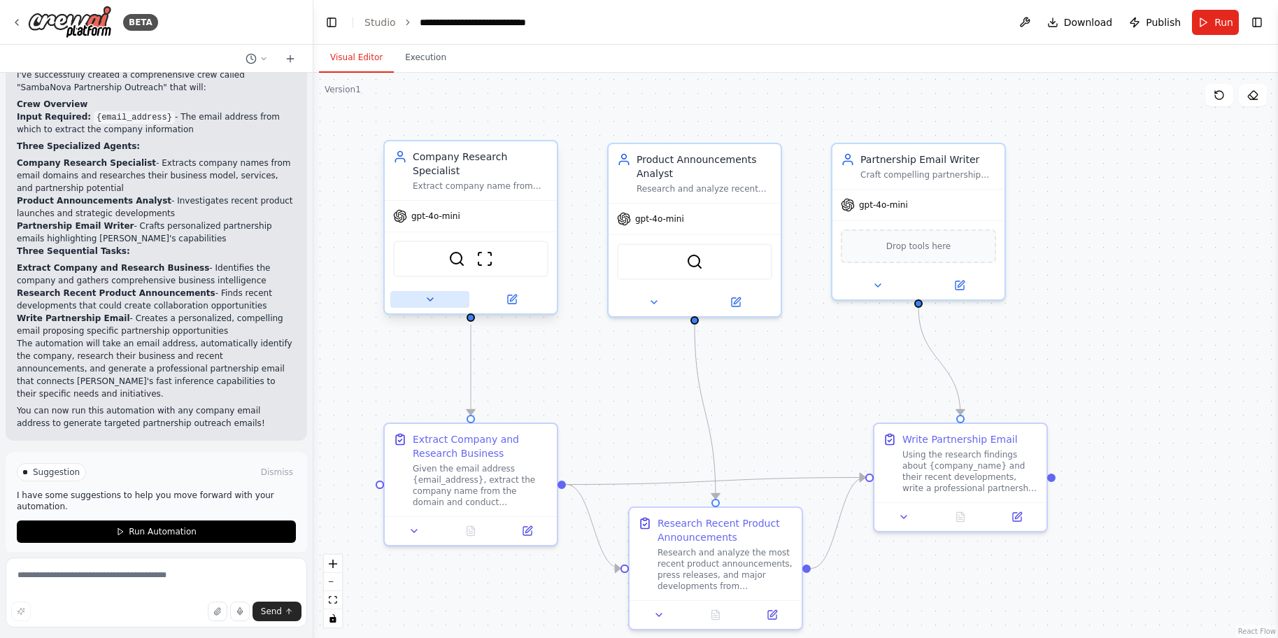
click at [432, 298] on icon at bounding box center [430, 299] width 6 height 3
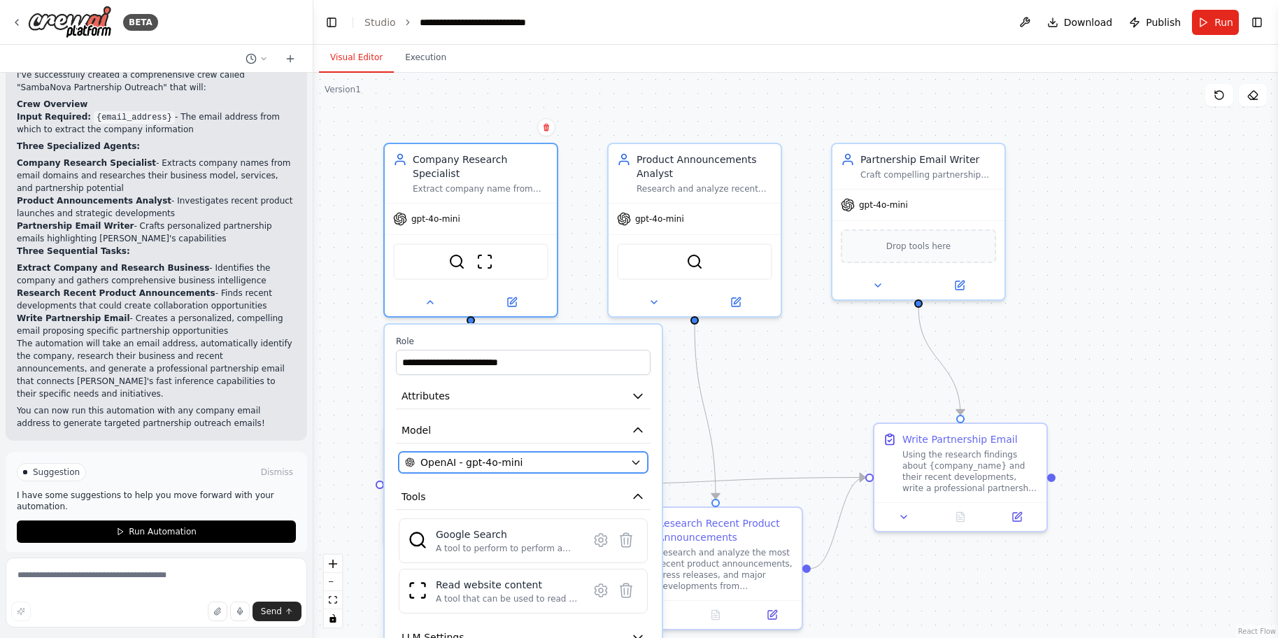
click at [621, 468] on div "OpenAI - gpt-4o-mini" at bounding box center [515, 462] width 220 height 14
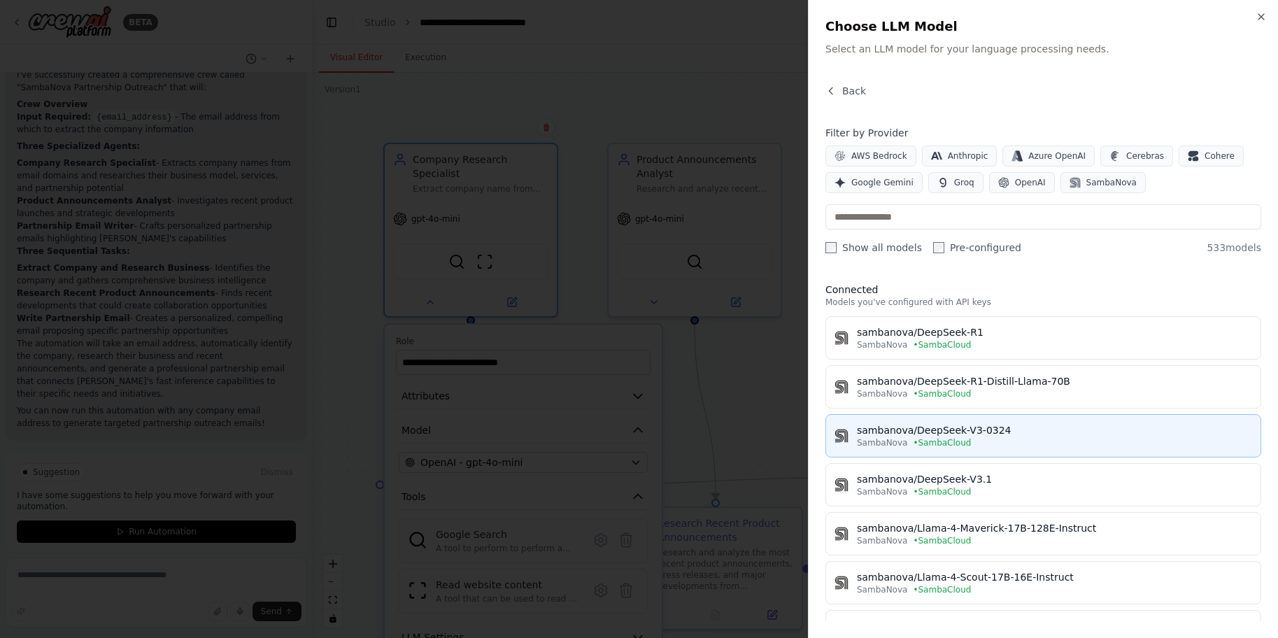
click at [982, 440] on div "SambaNova • SambaCloud" at bounding box center [1054, 442] width 395 height 11
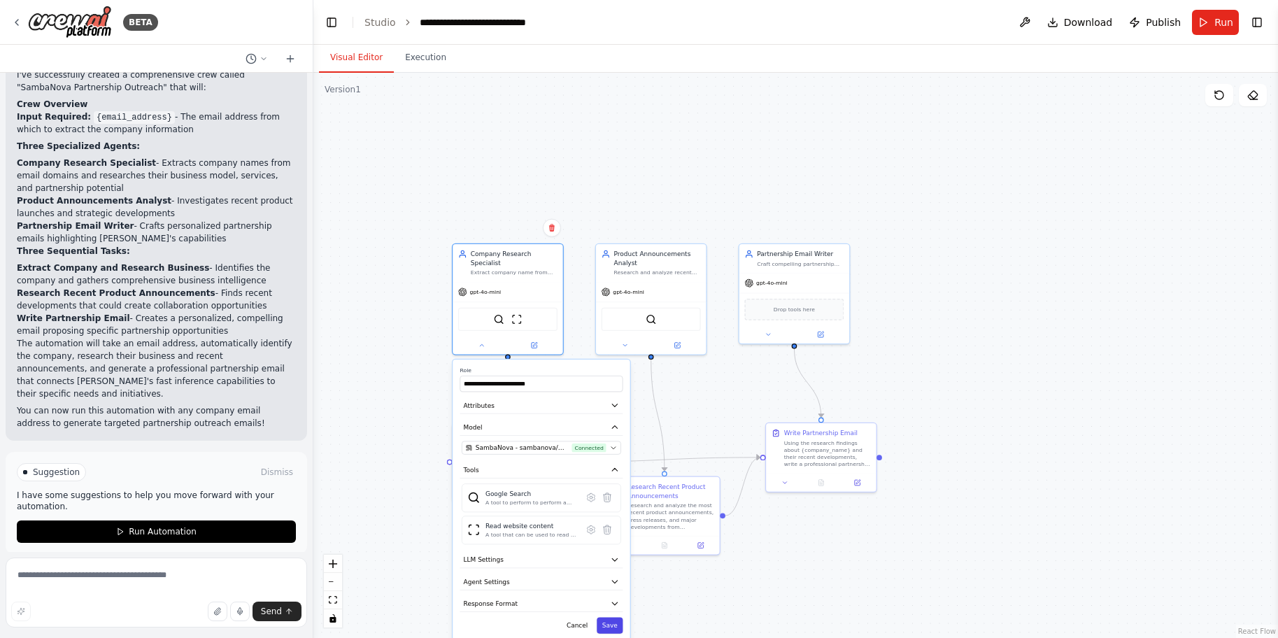
click at [610, 629] on button "Save" at bounding box center [609, 625] width 26 height 16
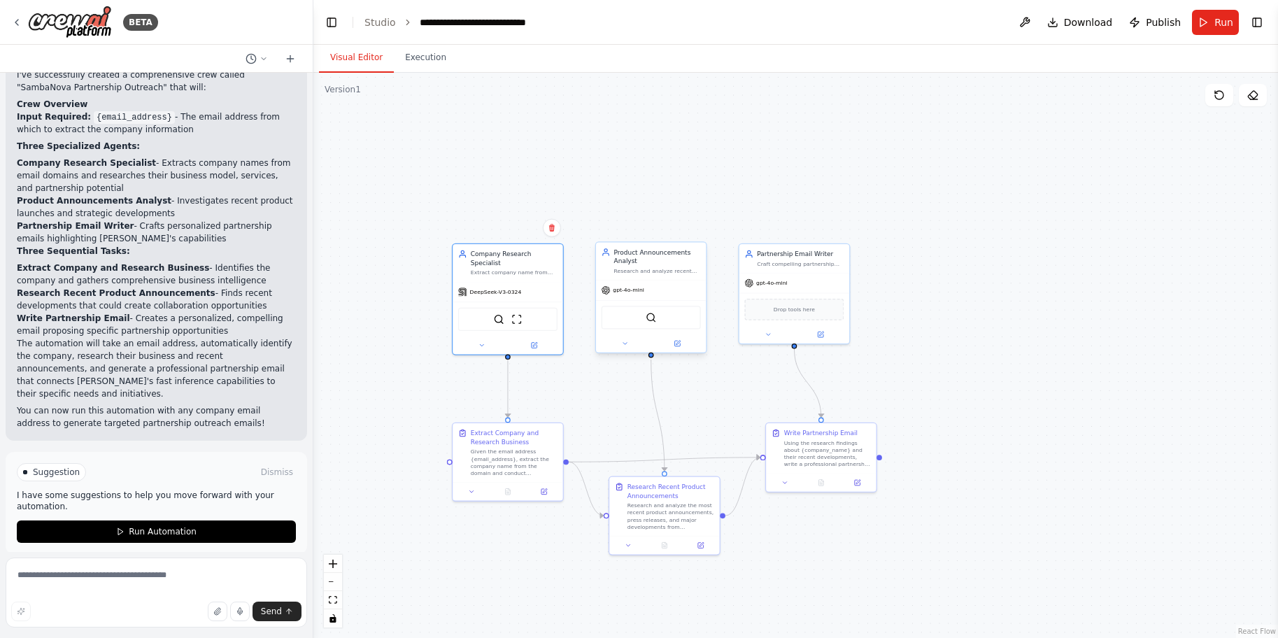
click at [622, 296] on div "gpt-4o-mini" at bounding box center [651, 290] width 110 height 20
click at [619, 292] on span "gpt-4o-mini" at bounding box center [628, 290] width 31 height 7
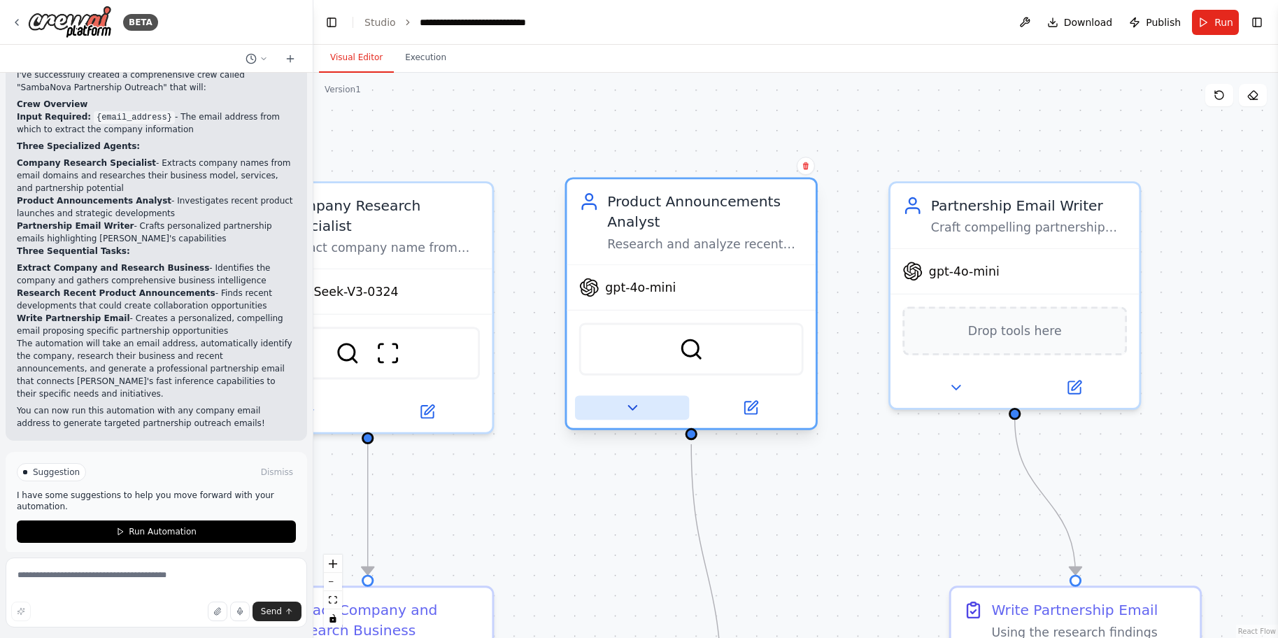
click at [632, 407] on icon at bounding box center [632, 408] width 8 height 4
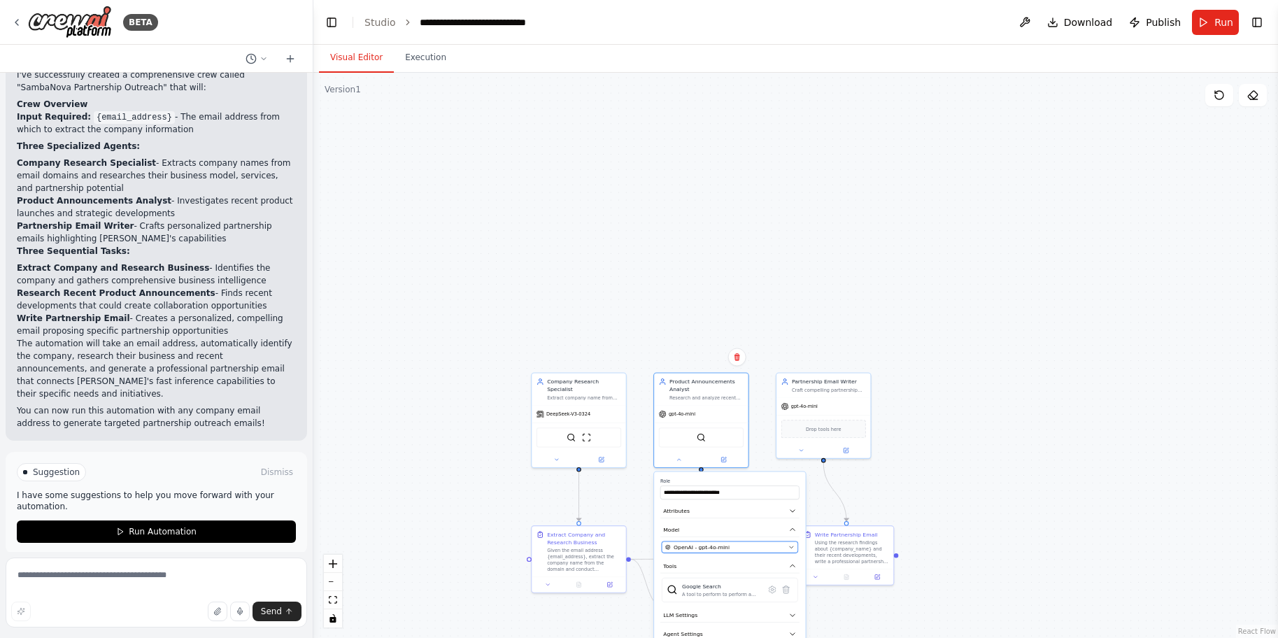
click at [773, 543] on div "OpenAI - gpt-4o-mini" at bounding box center [725, 547] width 120 height 8
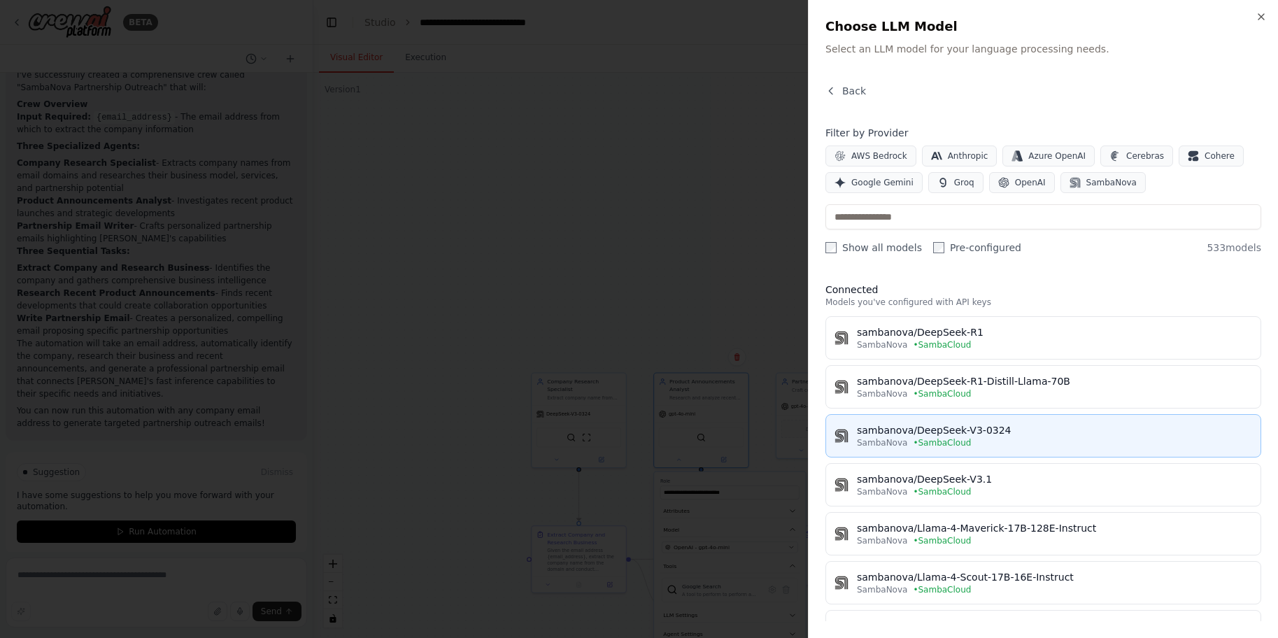
click at [957, 435] on div "sambanova/DeepSeek-V3-0324" at bounding box center [1054, 430] width 395 height 14
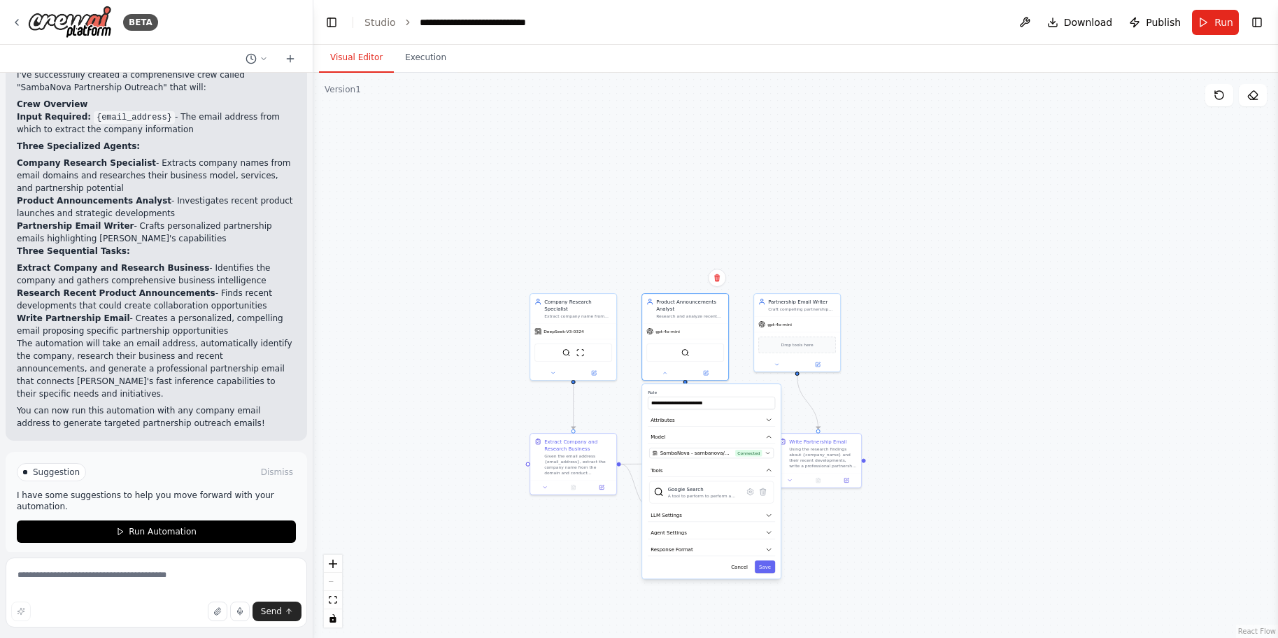
drag, startPoint x: 938, startPoint y: 455, endPoint x: 913, endPoint y: 342, distance: 116.2
click at [913, 342] on div ".deletable-edge-delete-btn { width: 20px; height: 20px; border: 0px solid #ffff…" at bounding box center [795, 355] width 964 height 565
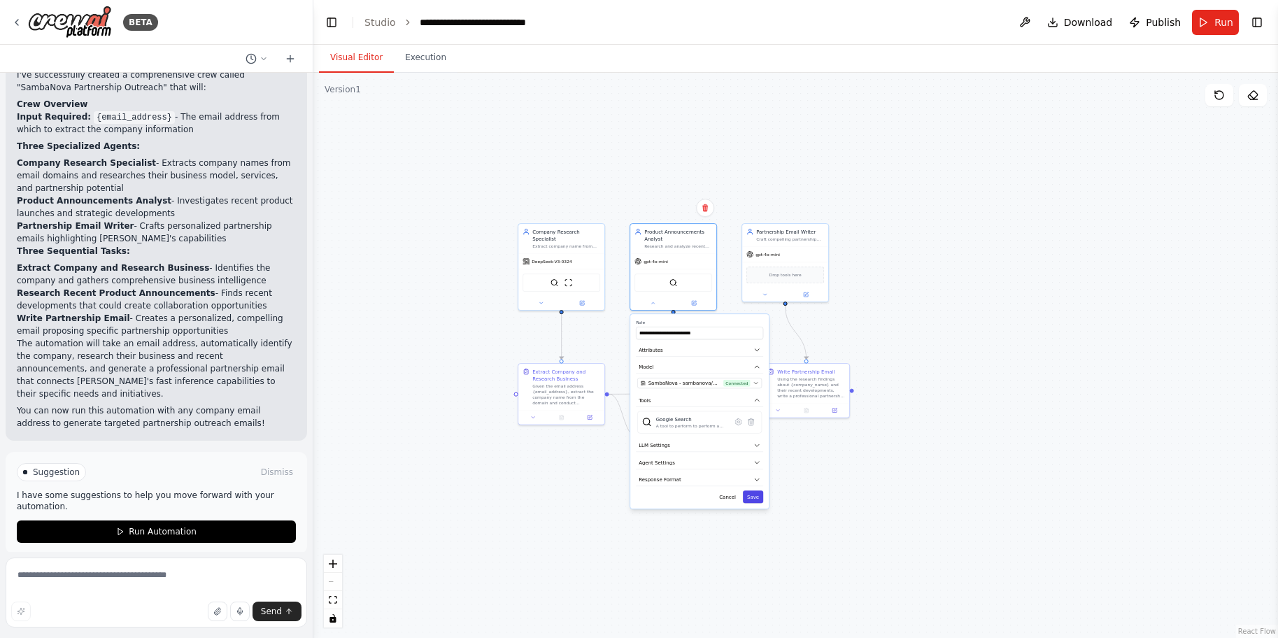
click at [754, 494] on button "Save" at bounding box center [753, 496] width 20 height 13
click at [775, 255] on span "gpt-4o-mini" at bounding box center [767, 253] width 24 height 6
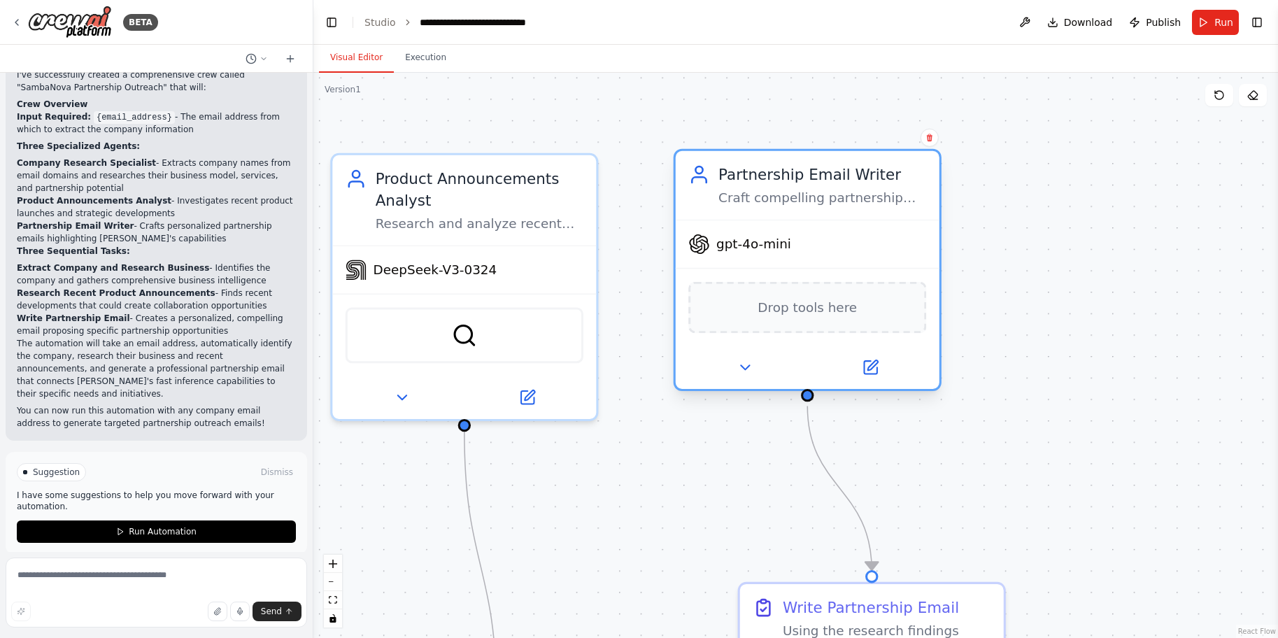
click at [748, 250] on span "gpt-4o-mini" at bounding box center [753, 244] width 75 height 17
click at [744, 369] on icon at bounding box center [744, 367] width 8 height 4
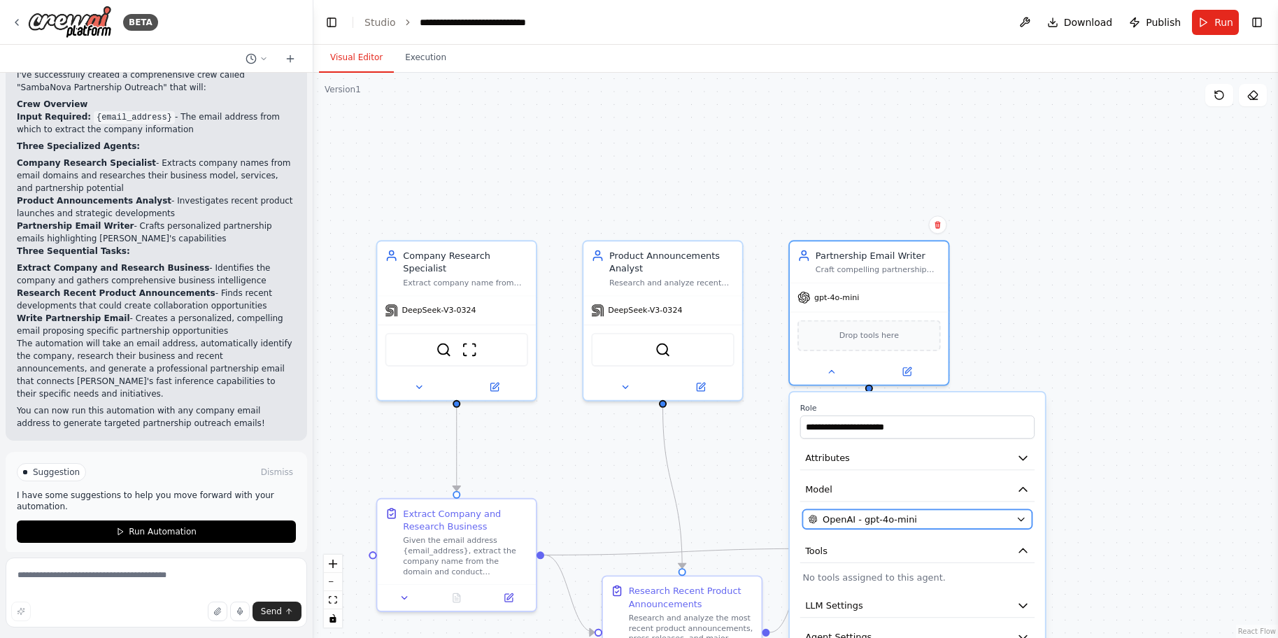
click at [1015, 520] on button "OpenAI - gpt-4o-mini" at bounding box center [916, 519] width 229 height 20
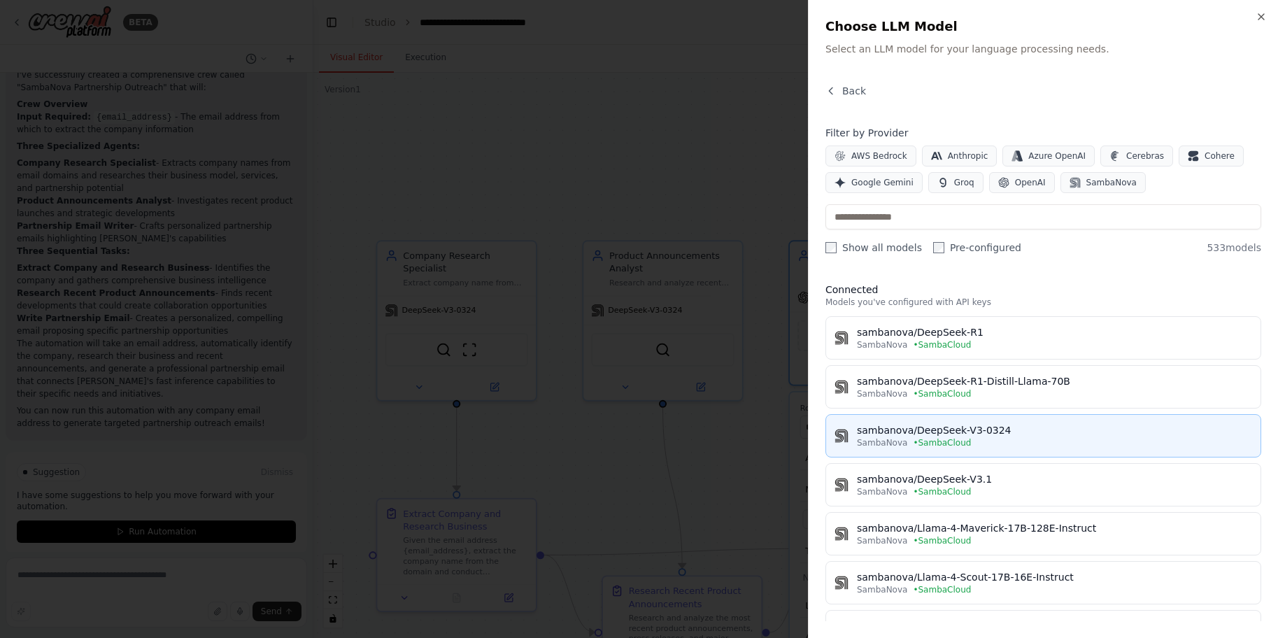
click at [959, 430] on div "sambanova/DeepSeek-V3-0324" at bounding box center [1054, 430] width 395 height 14
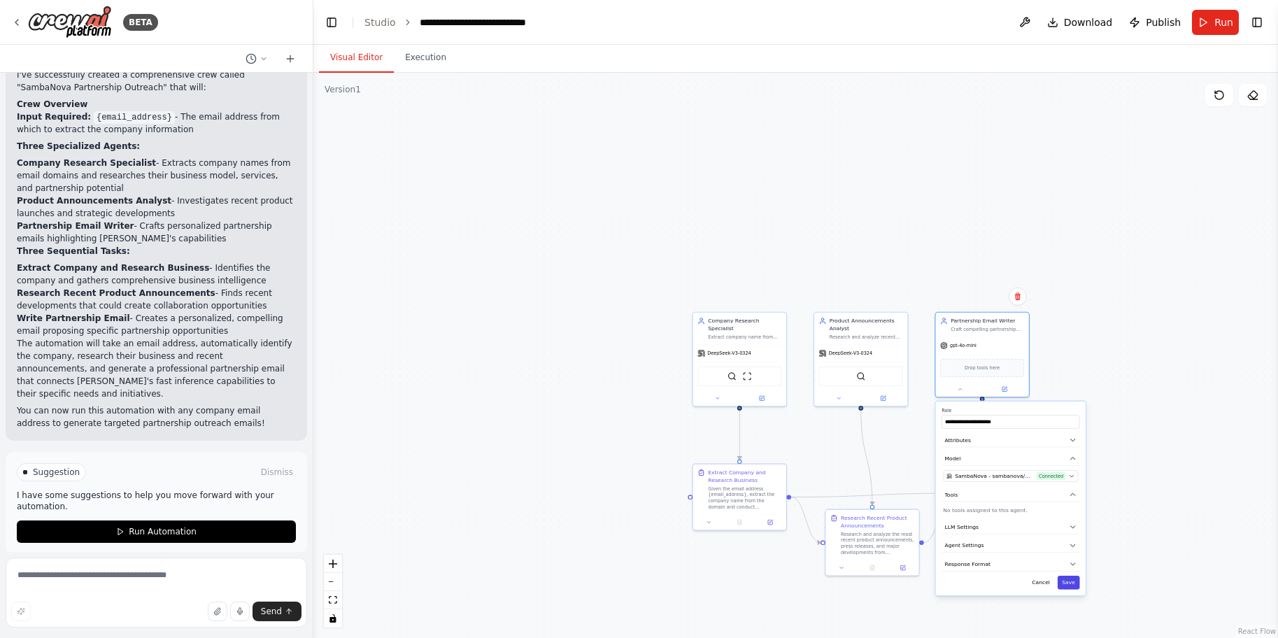
click at [1071, 582] on button "Save" at bounding box center [1068, 582] width 22 height 14
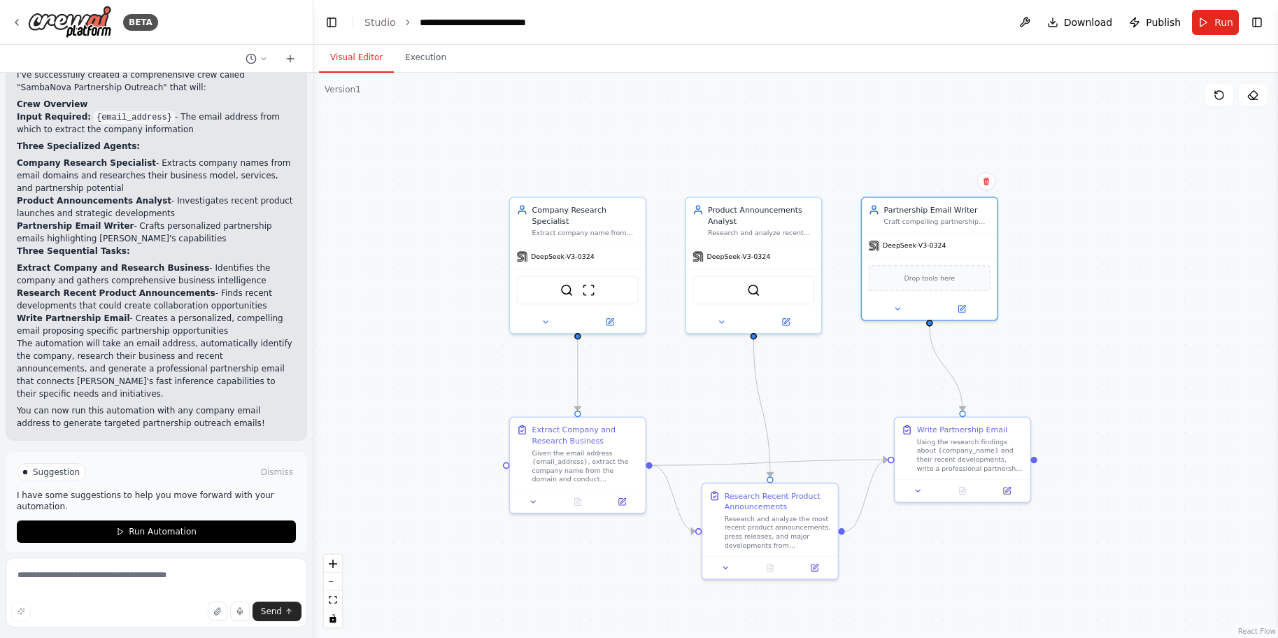
drag, startPoint x: 884, startPoint y: 455, endPoint x: 827, endPoint y: 384, distance: 91.0
click at [827, 384] on div ".deletable-edge-delete-btn { width: 20px; height: 20px; border: 0px solid #ffff…" at bounding box center [795, 355] width 964 height 565
click at [150, 526] on span "Run Automation" at bounding box center [163, 531] width 68 height 11
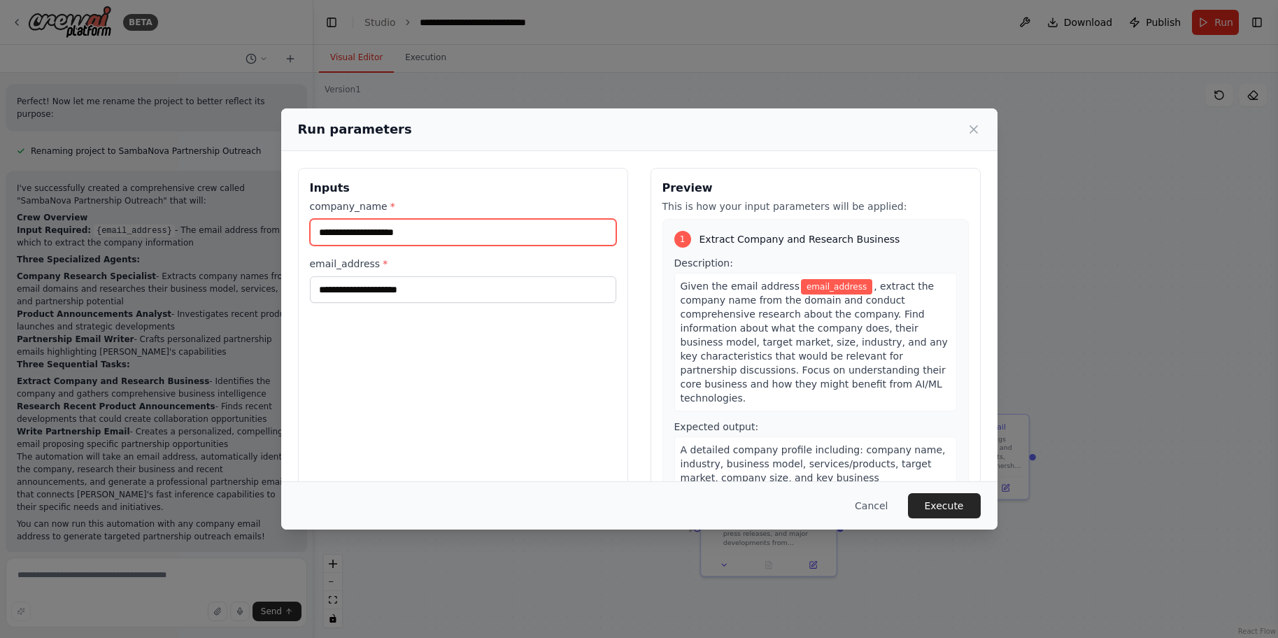
click at [429, 234] on input "company_name *" at bounding box center [463, 232] width 306 height 27
type input "******"
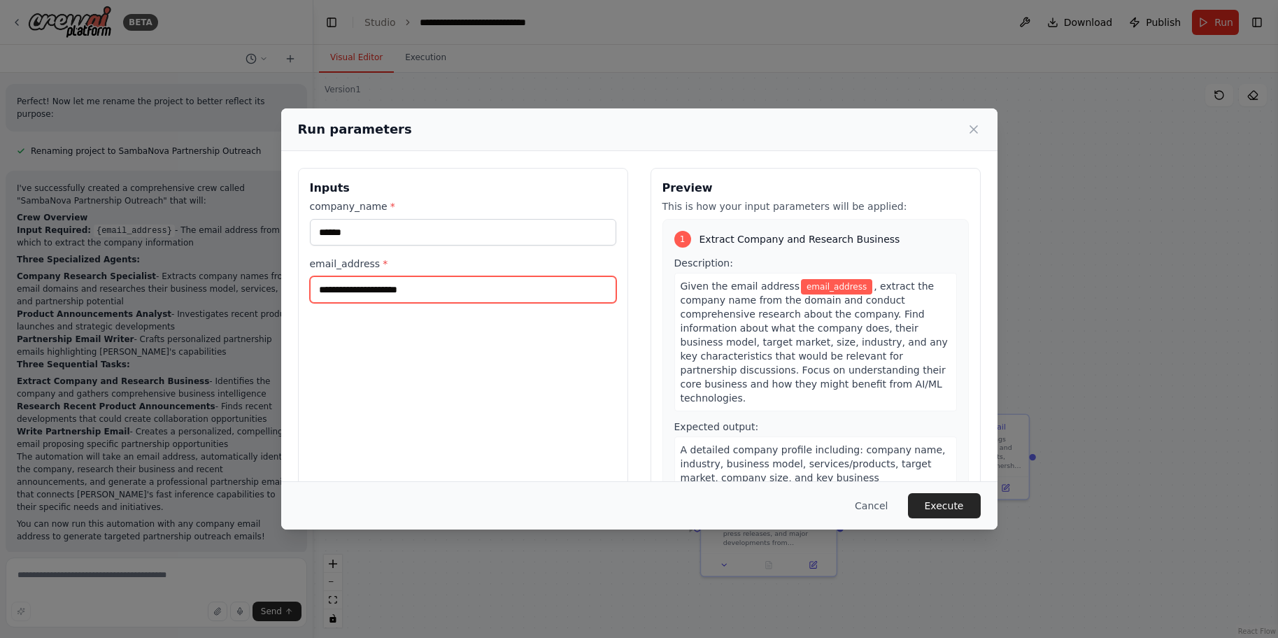
click at [436, 289] on input "email_address *" at bounding box center [463, 289] width 306 height 27
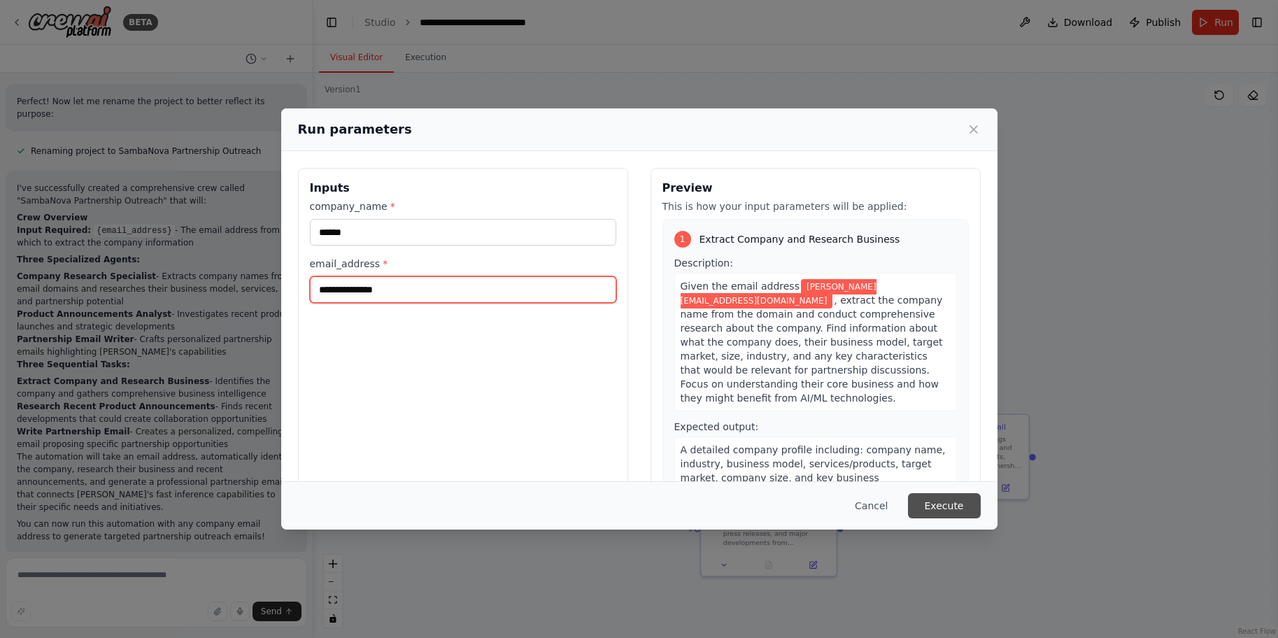
type input "**********"
click at [957, 508] on button "Execute" at bounding box center [944, 505] width 73 height 25
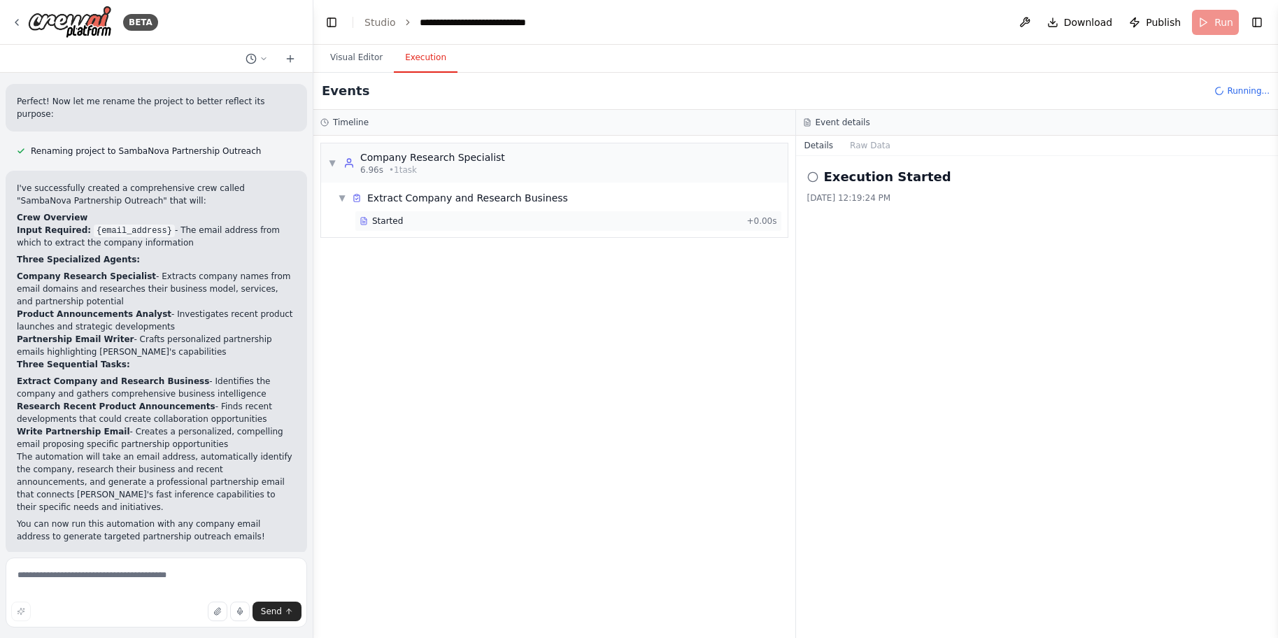
click at [403, 221] on div "Started" at bounding box center [549, 220] width 381 height 11
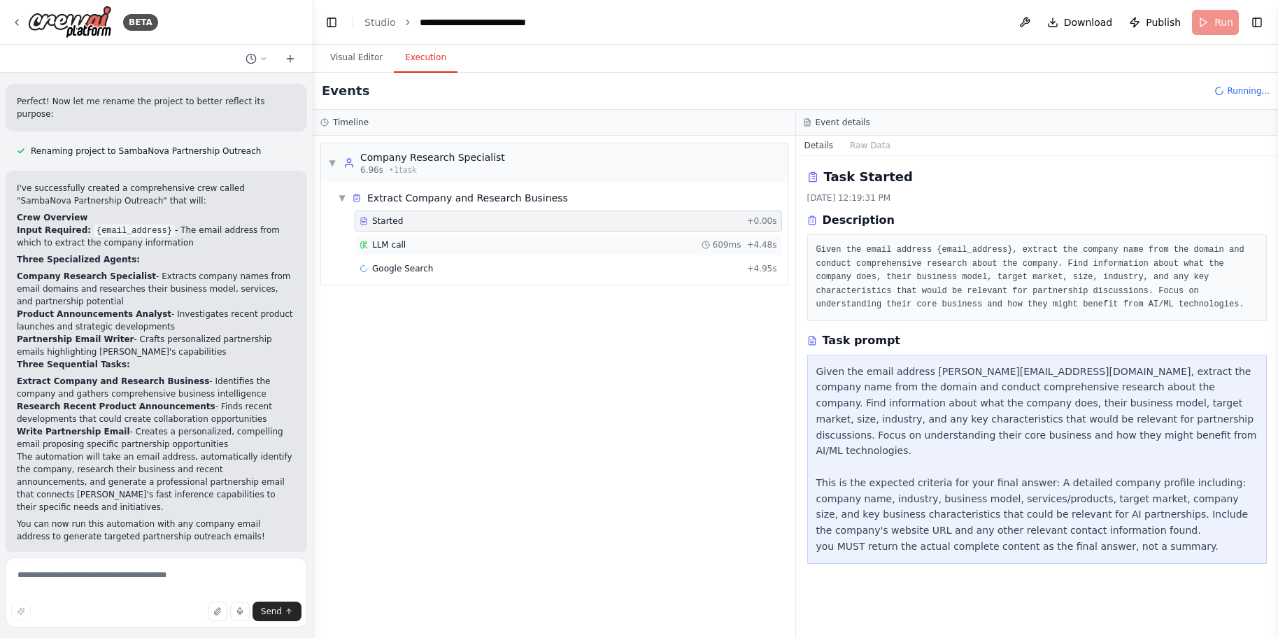
click at [403, 241] on span "LLM call" at bounding box center [389, 244] width 34 height 11
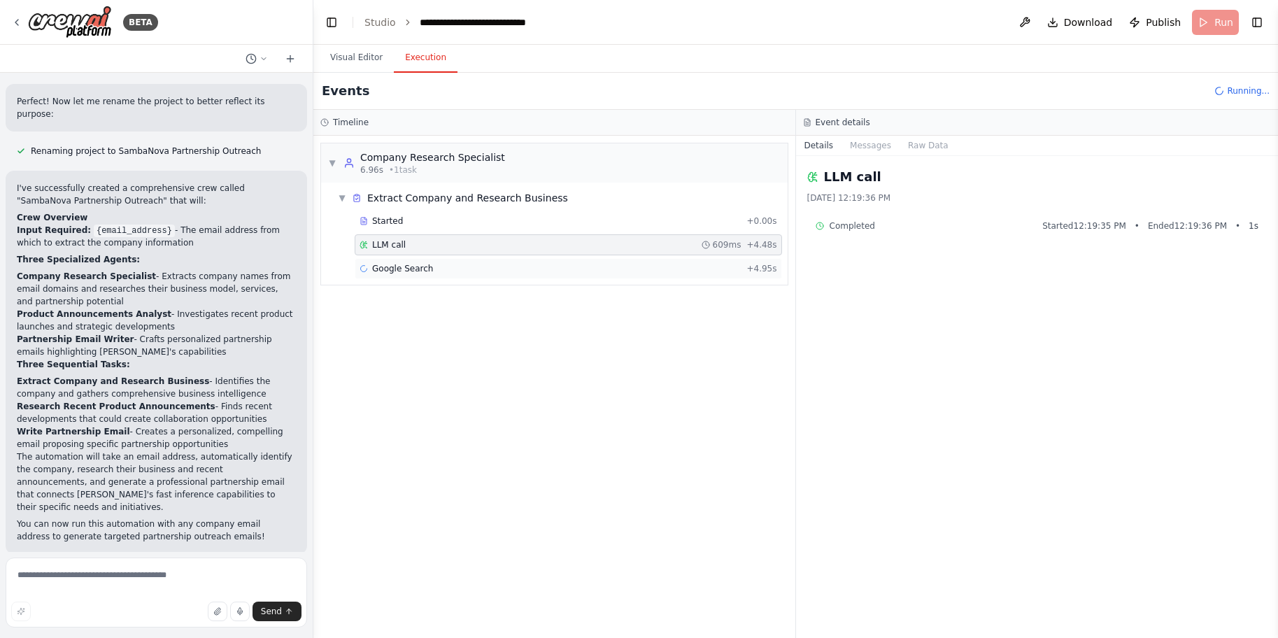
click at [410, 265] on span "Google Search" at bounding box center [402, 268] width 61 height 11
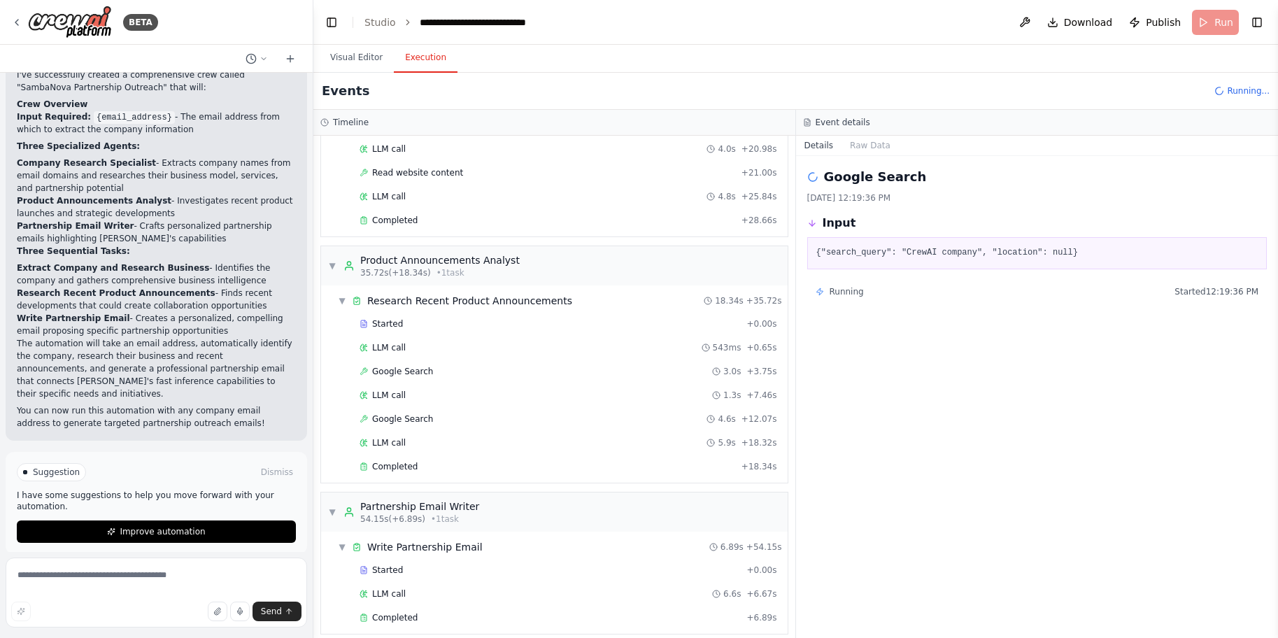
scroll to position [155, 0]
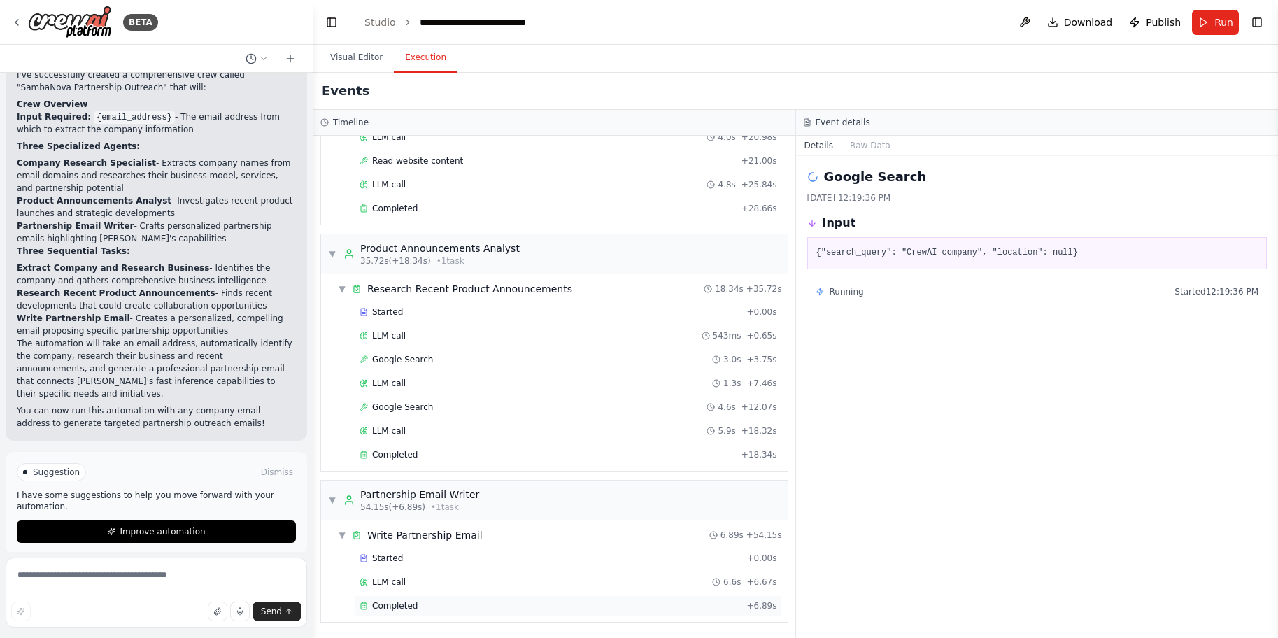
click at [403, 603] on span "Completed" at bounding box center [394, 605] width 45 height 11
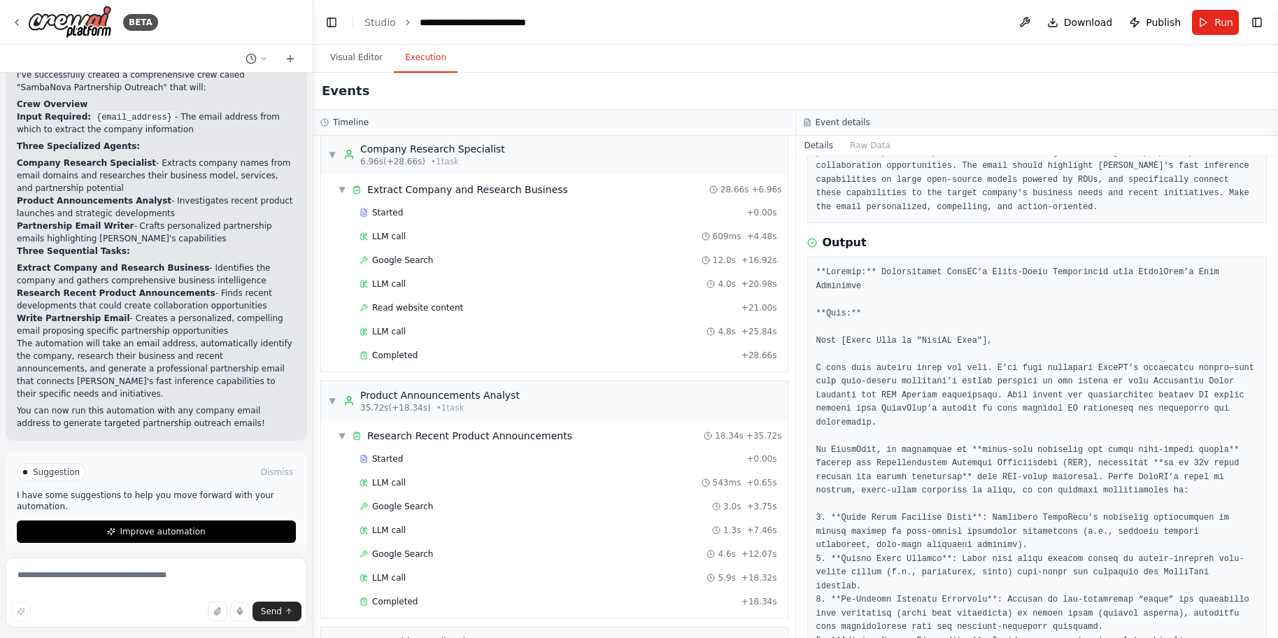
scroll to position [0, 0]
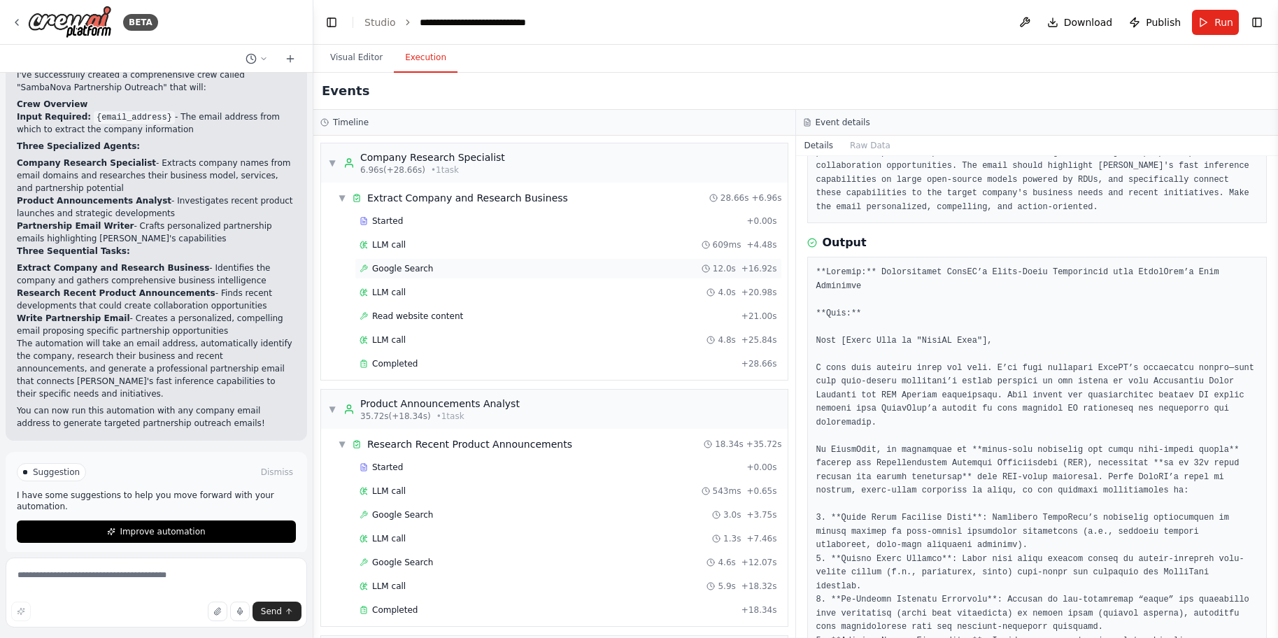
click at [426, 267] on span "Google Search" at bounding box center [402, 268] width 61 height 11
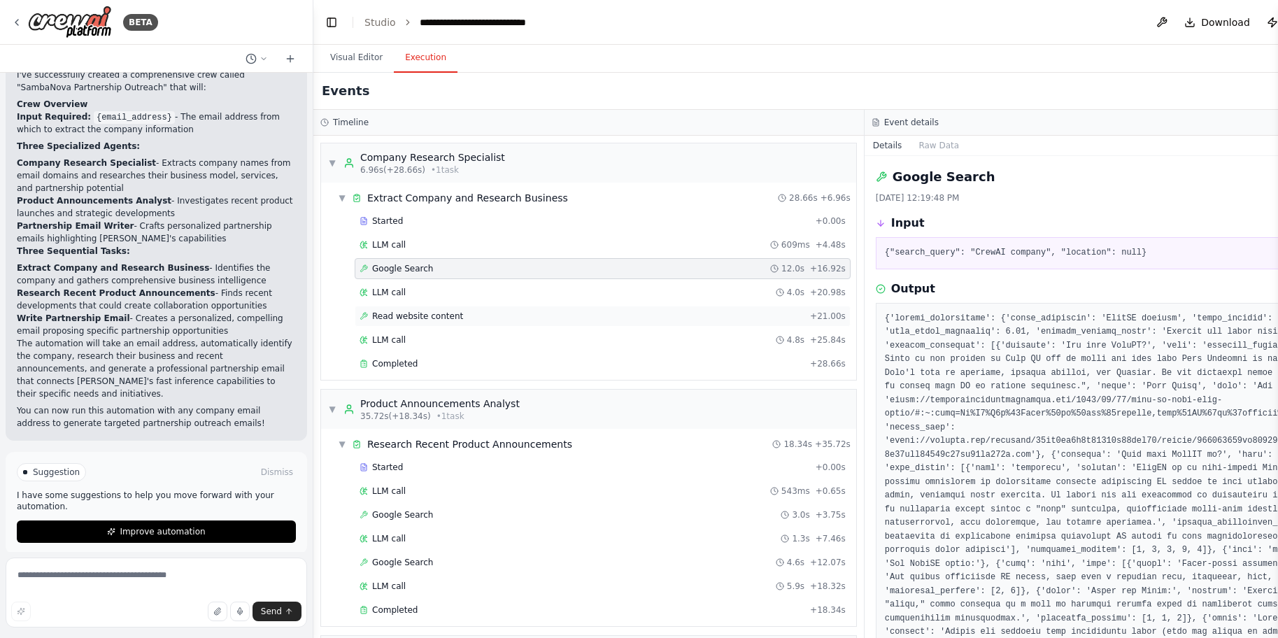
click at [418, 313] on span "Read website content" at bounding box center [417, 315] width 91 height 11
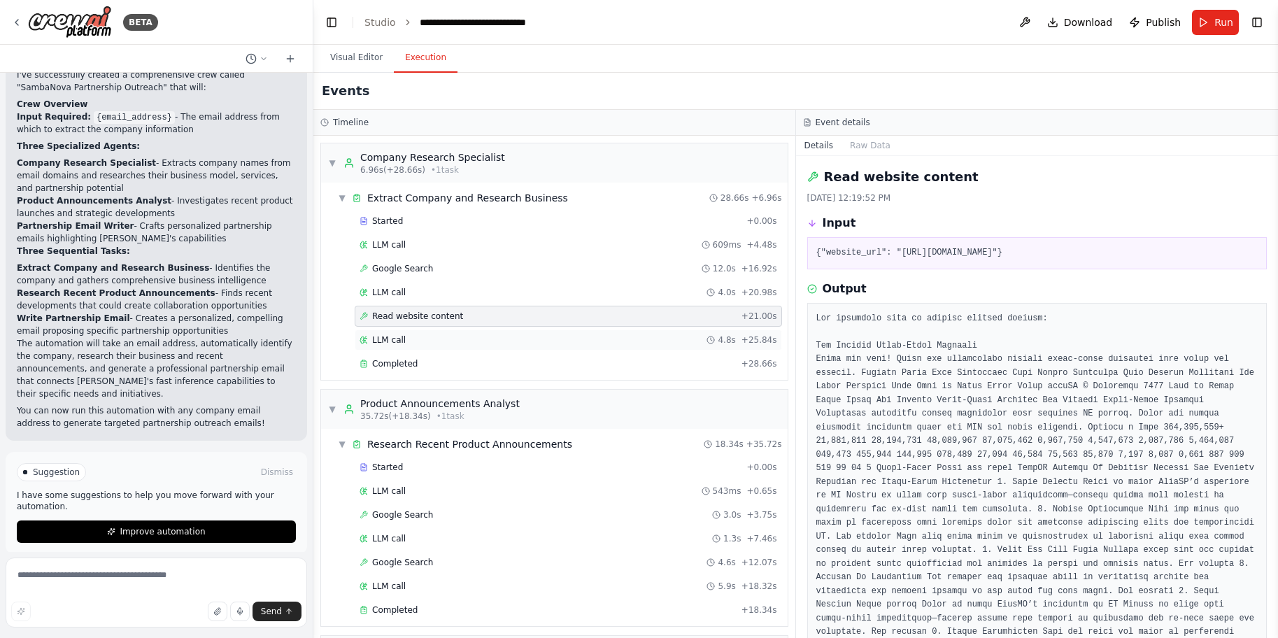
click at [415, 338] on div "LLM call 4.8s + 25.84s" at bounding box center [567, 339] width 417 height 11
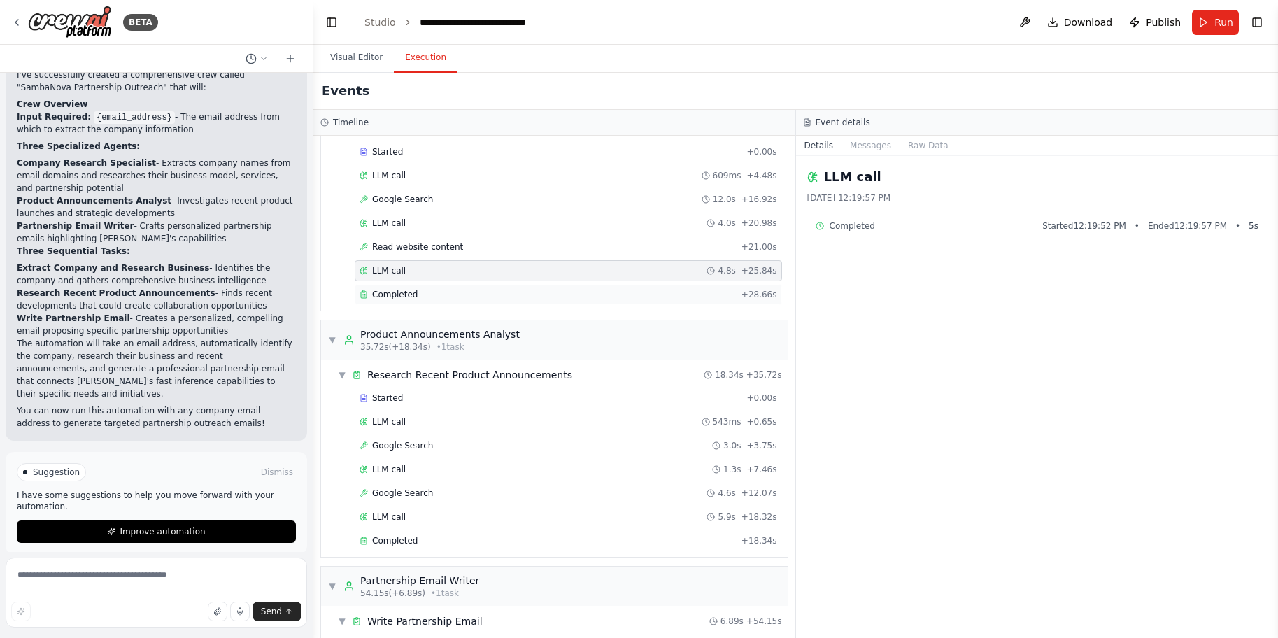
scroll to position [115, 0]
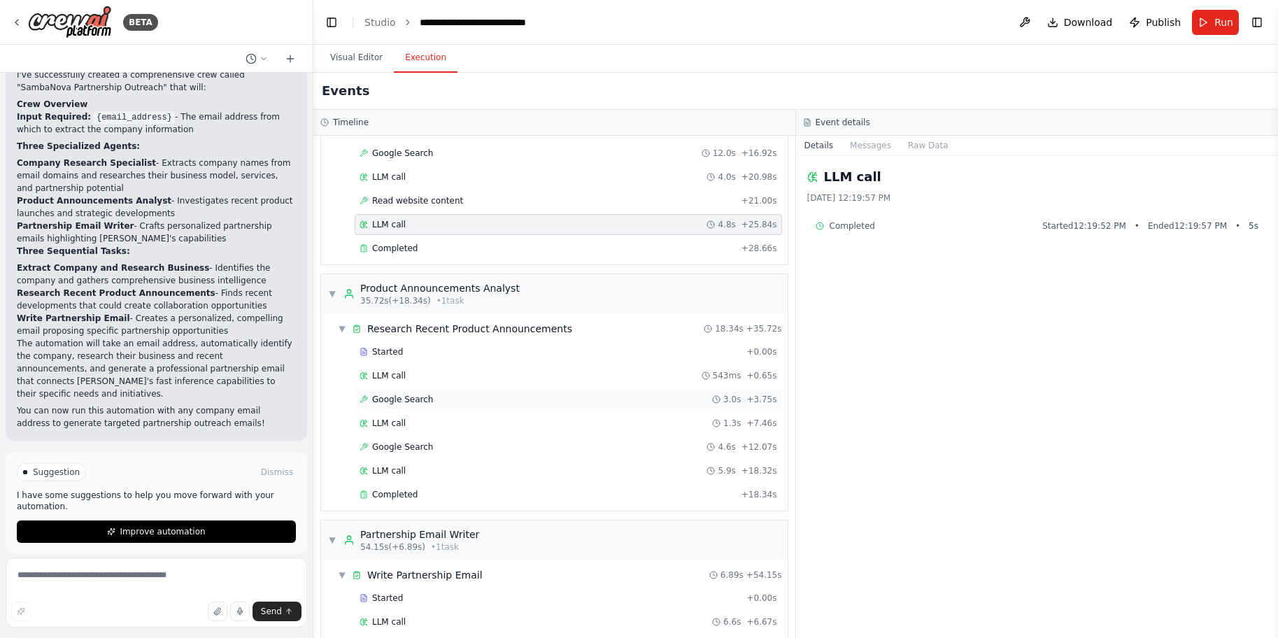
click at [410, 401] on span "Google Search" at bounding box center [402, 399] width 61 height 11
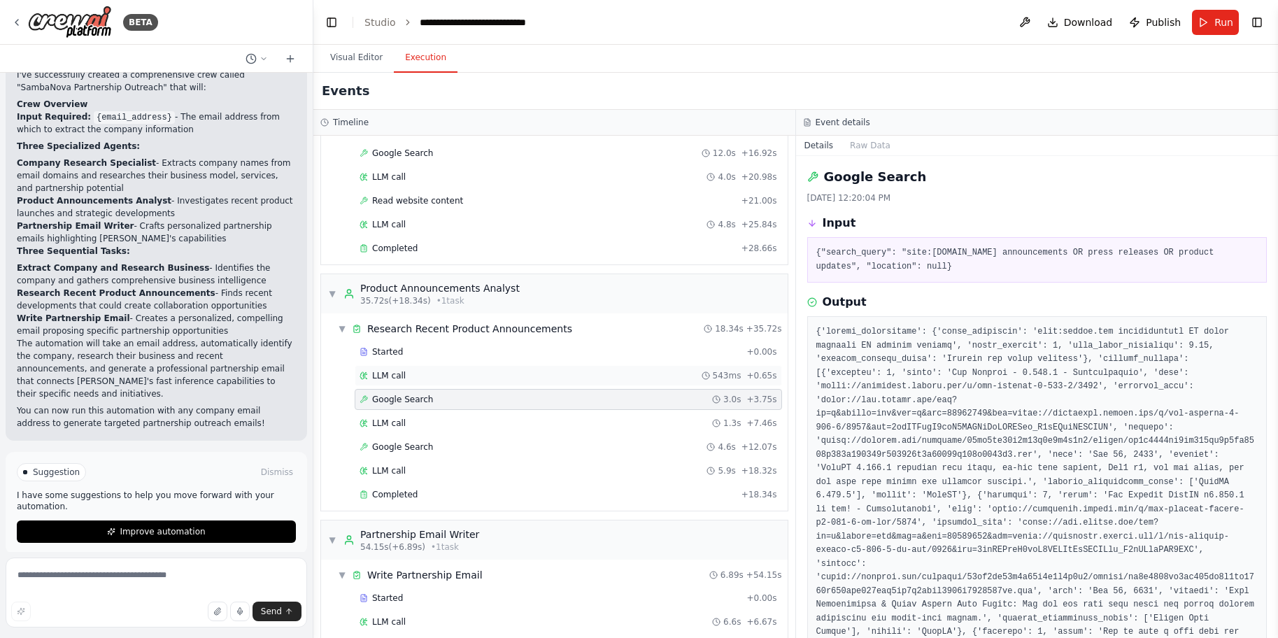
click at [429, 371] on div "LLM call 543ms + 0.65s" at bounding box center [567, 375] width 417 height 11
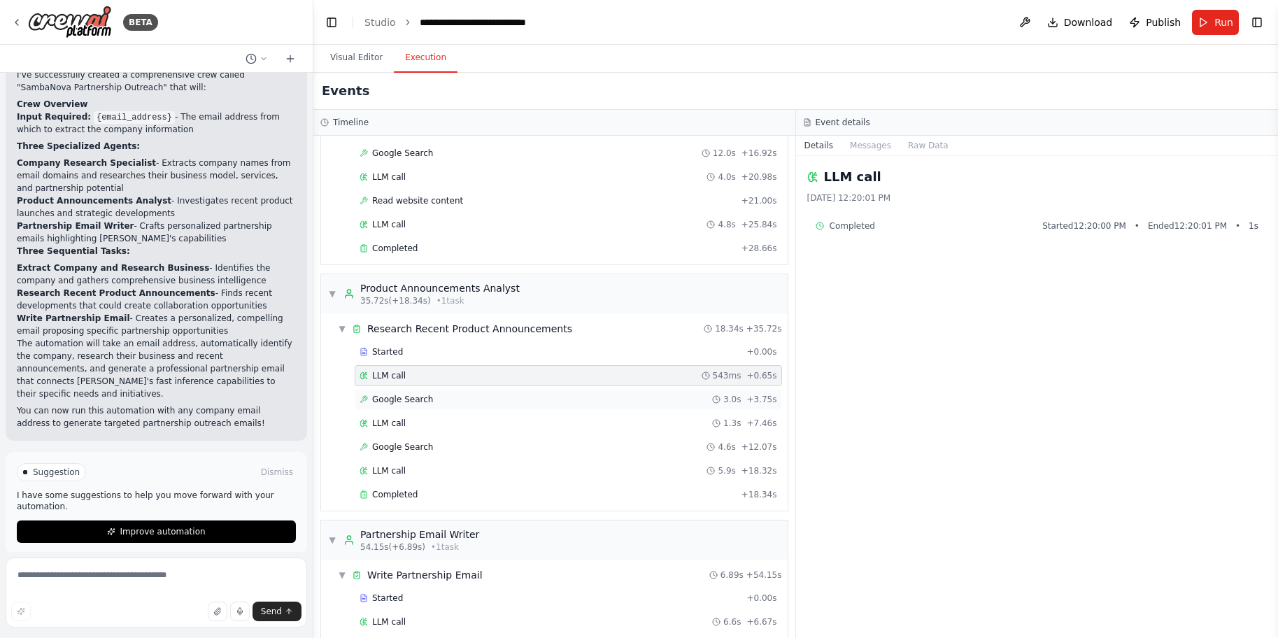
click at [425, 396] on span "Google Search" at bounding box center [402, 399] width 61 height 11
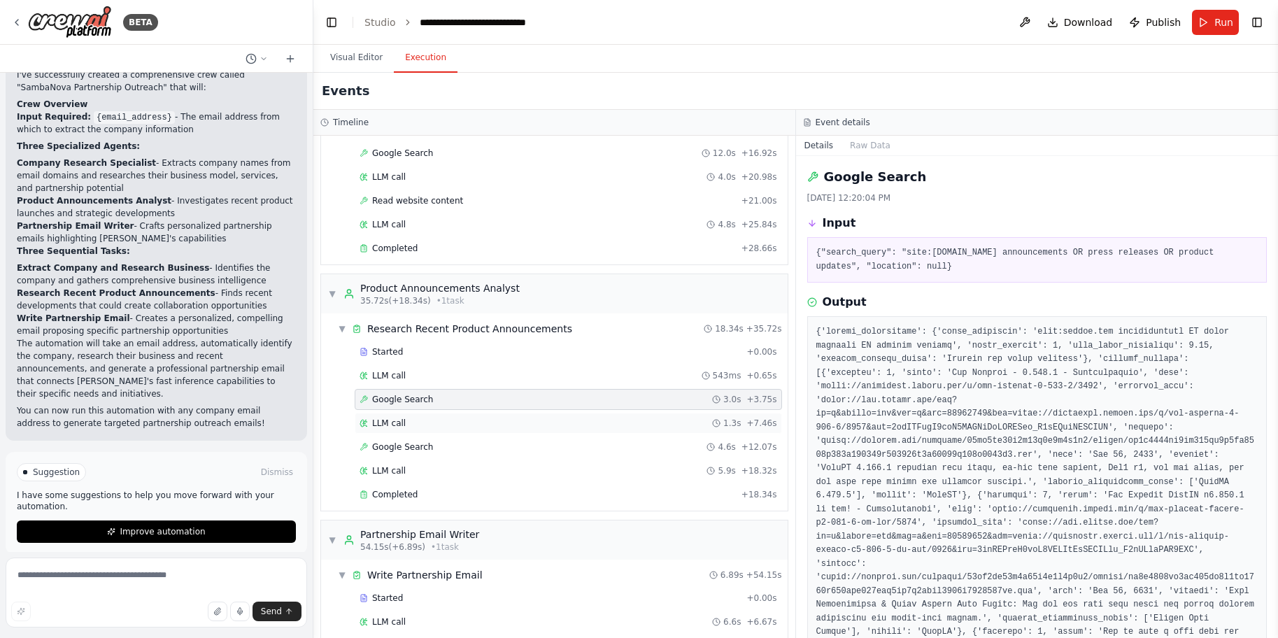
click at [413, 419] on div "LLM call 1.3s + 7.46s" at bounding box center [567, 422] width 417 height 11
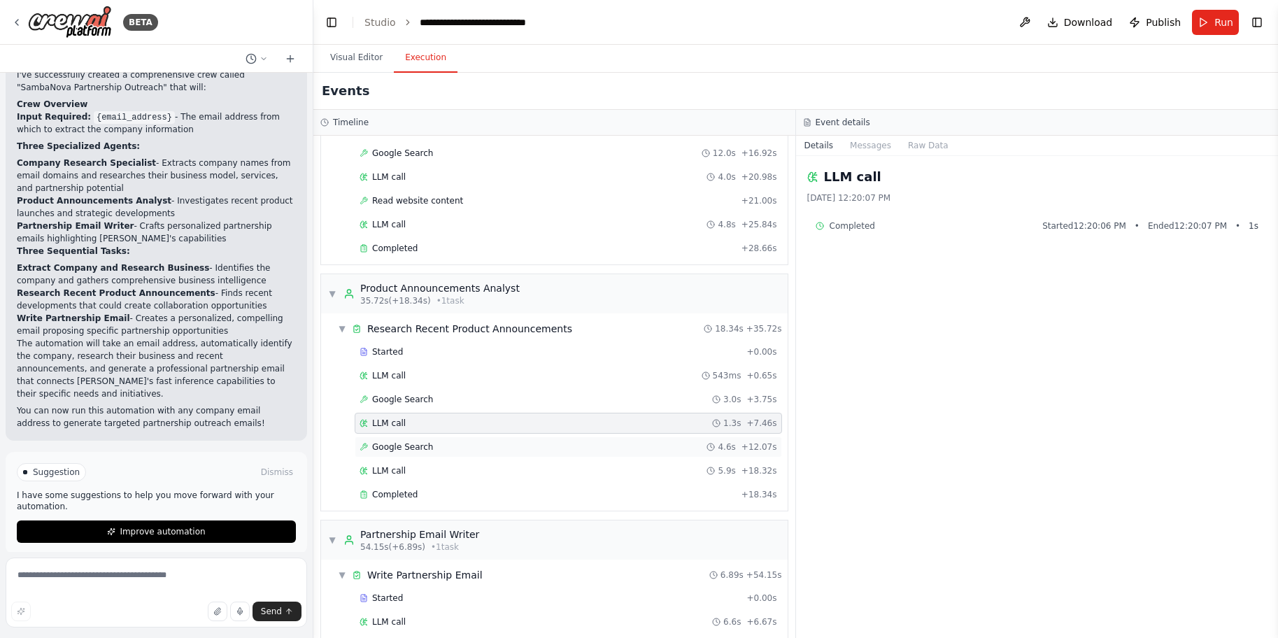
click at [426, 449] on span "Google Search" at bounding box center [402, 446] width 61 height 11
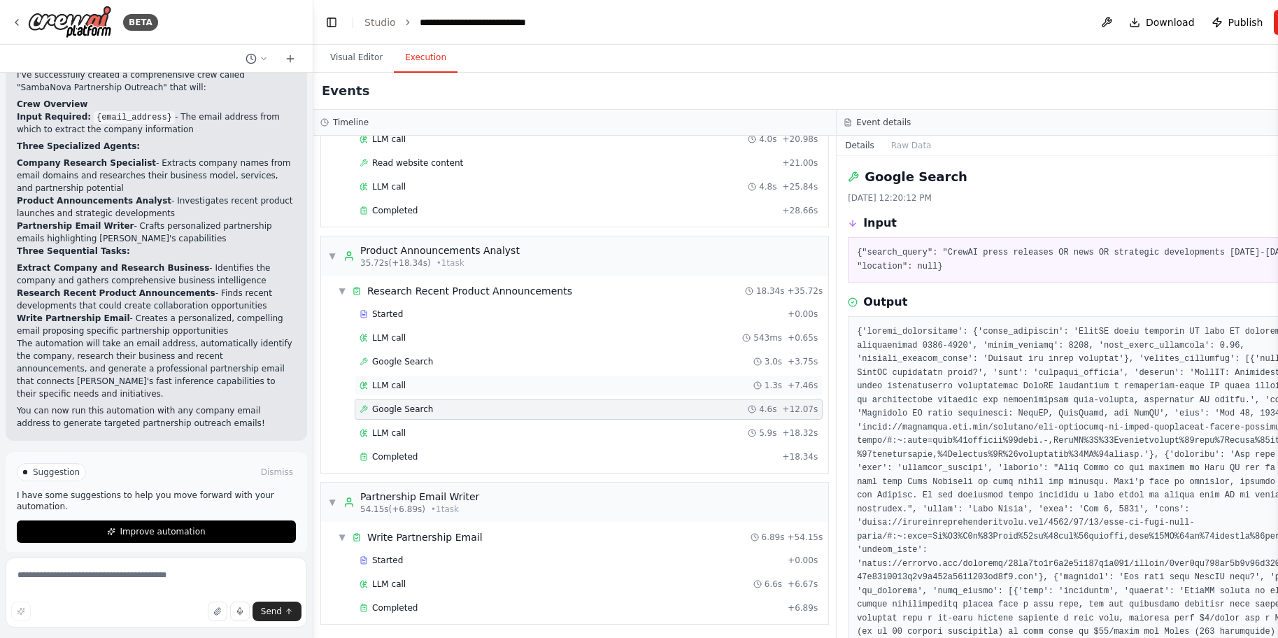
scroll to position [155, 0]
click at [416, 604] on div "Completed" at bounding box center [570, 605] width 422 height 11
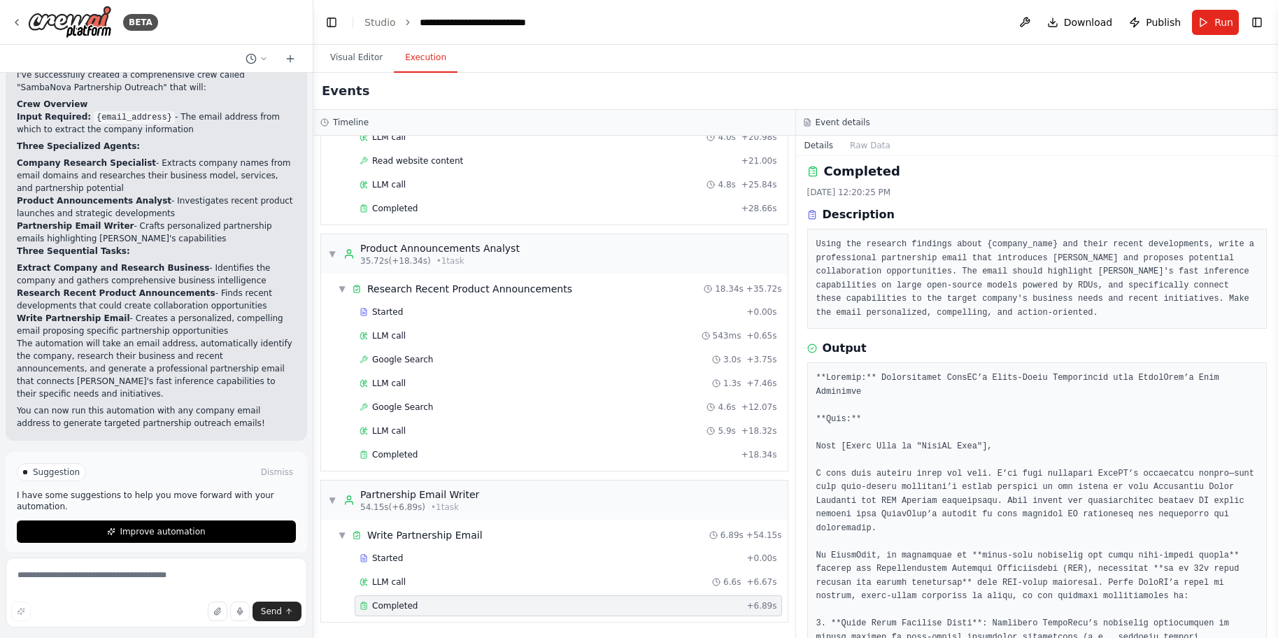
scroll to position [0, 0]
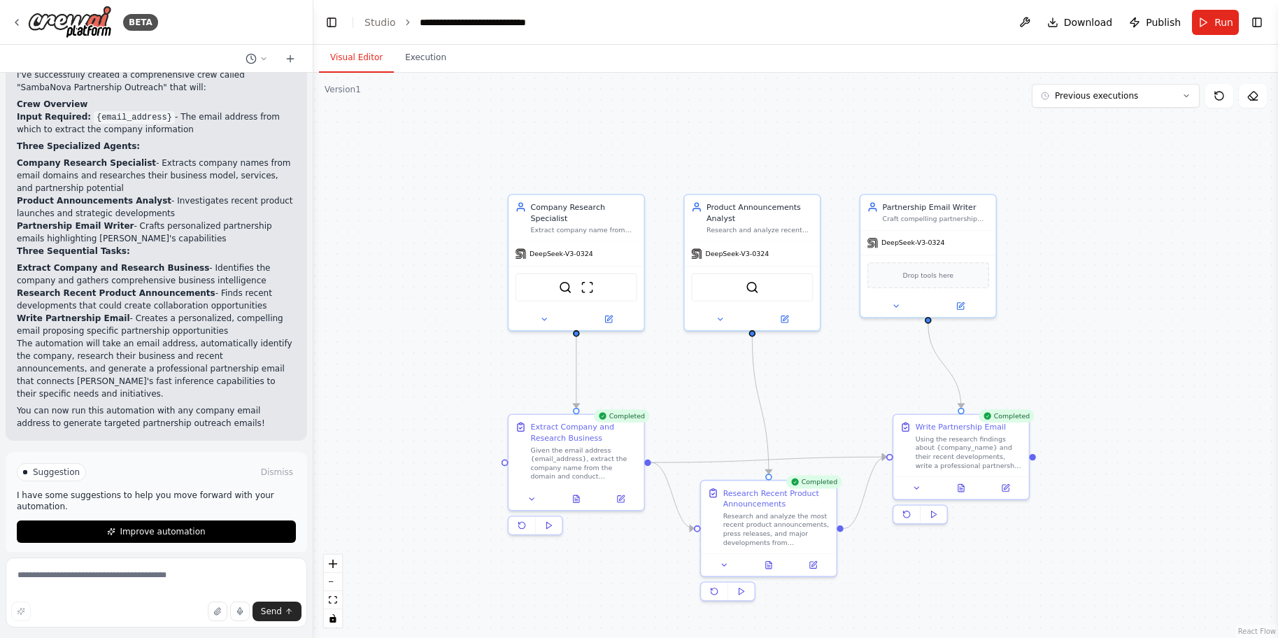
click at [364, 55] on button "Visual Editor" at bounding box center [356, 57] width 75 height 29
